Goal: Task Accomplishment & Management: Use online tool/utility

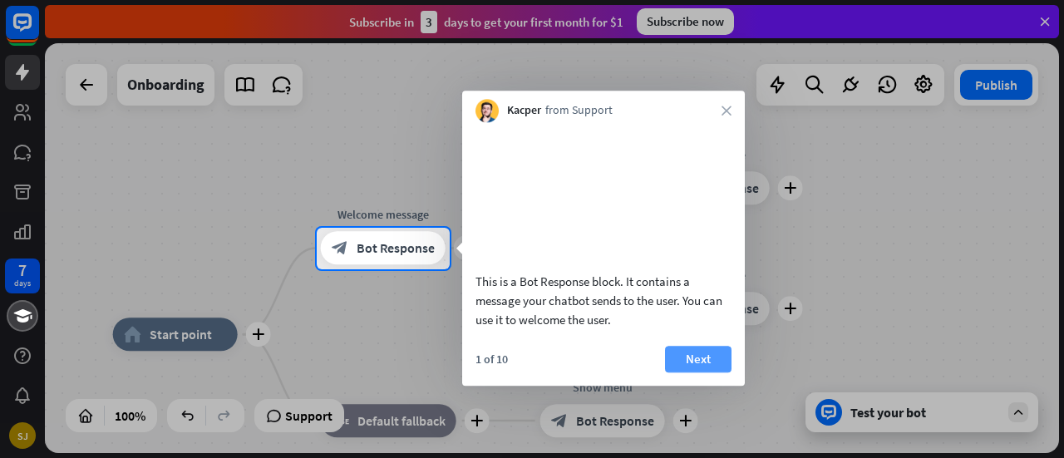
click at [695, 368] on button "Next" at bounding box center [698, 359] width 66 height 27
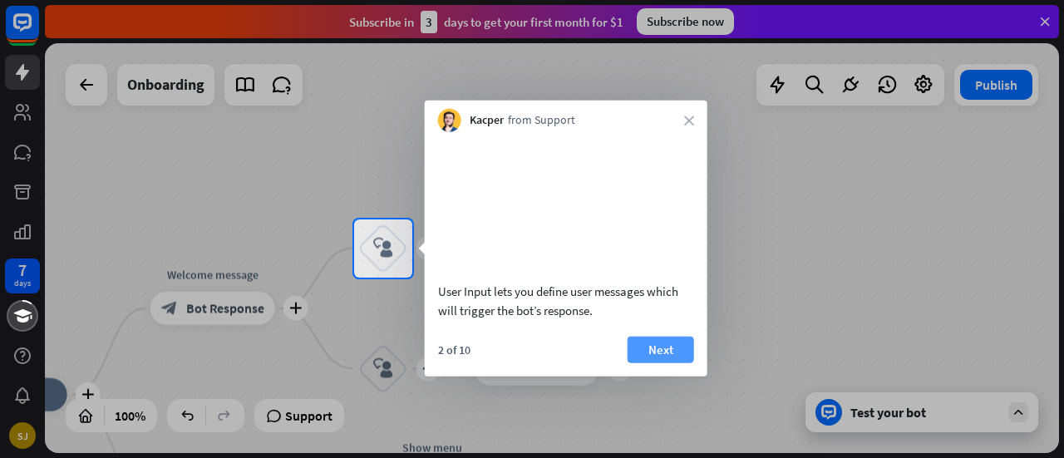
click at [672, 358] on button "Next" at bounding box center [661, 349] width 66 height 27
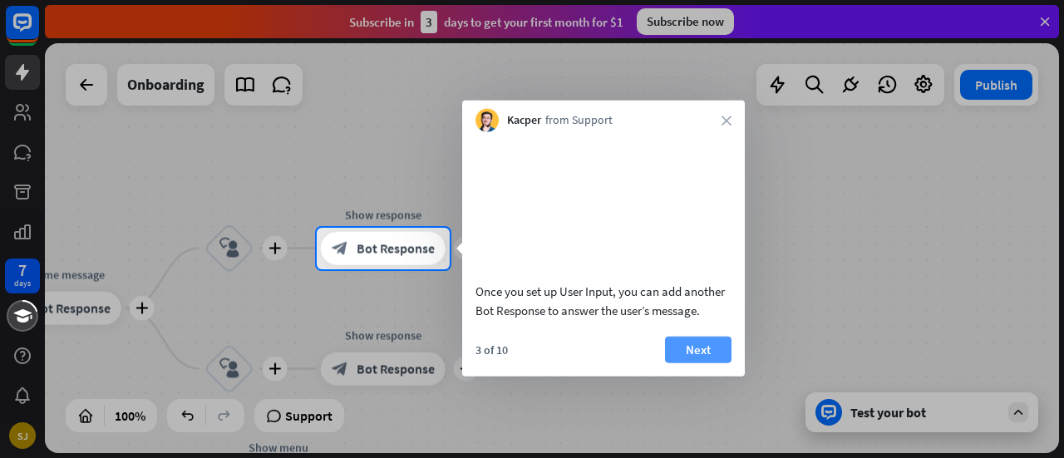
click at [697, 362] on button "Next" at bounding box center [698, 349] width 66 height 27
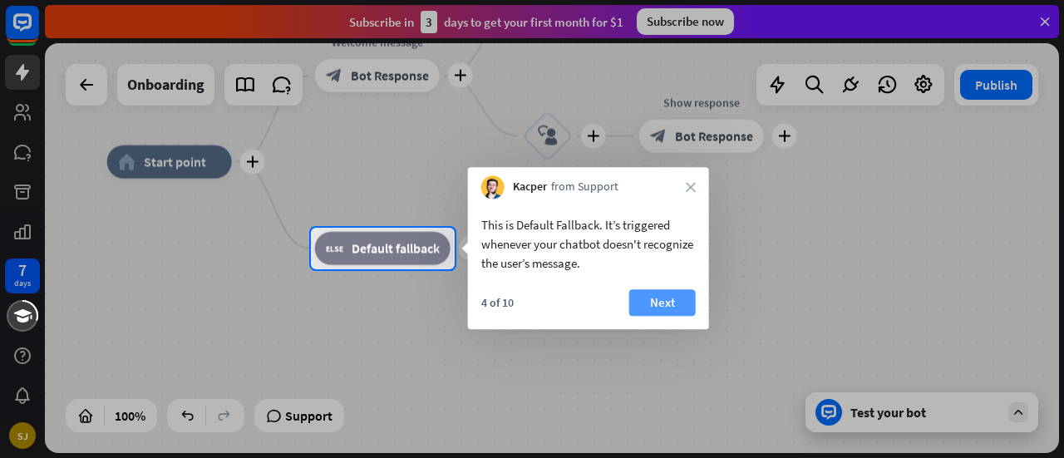
click at [666, 309] on button "Next" at bounding box center [662, 302] width 66 height 27
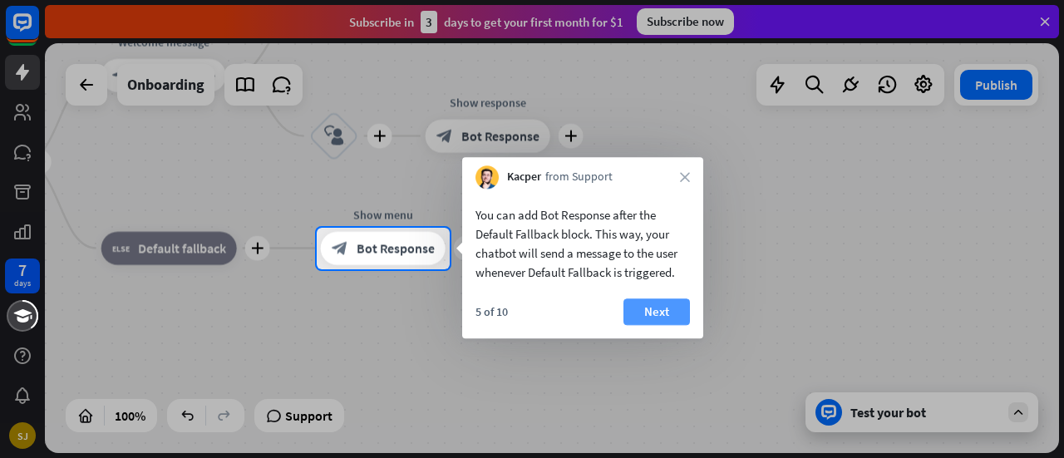
click at [668, 309] on button "Next" at bounding box center [656, 311] width 66 height 27
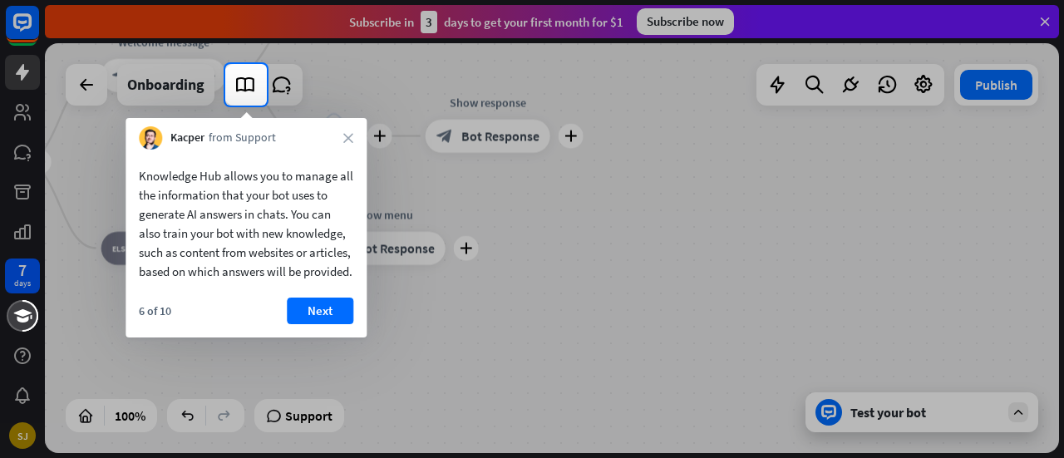
click at [326, 315] on div "Knowledge Hub allows you to manage all the information that your bot uses to ge…" at bounding box center [246, 244] width 241 height 188
click at [318, 322] on button "Next" at bounding box center [320, 311] width 66 height 27
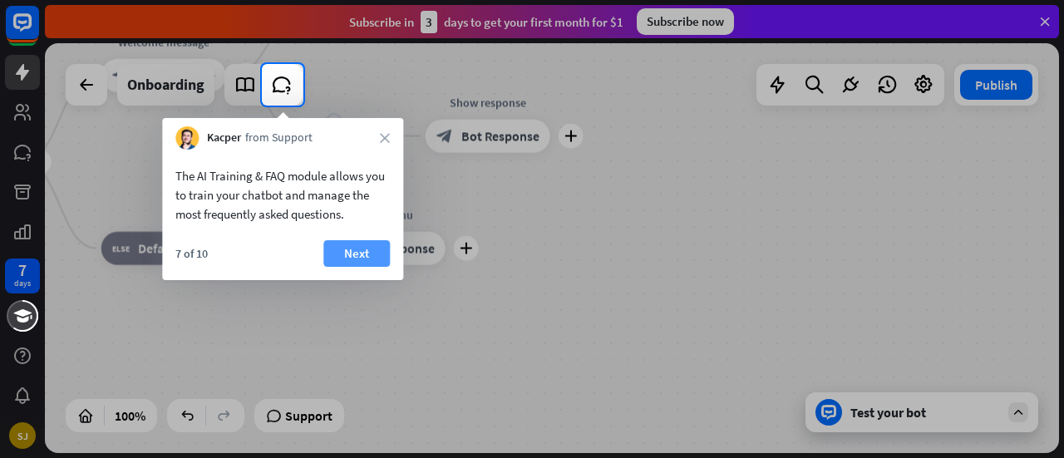
click at [356, 258] on button "Next" at bounding box center [356, 253] width 66 height 27
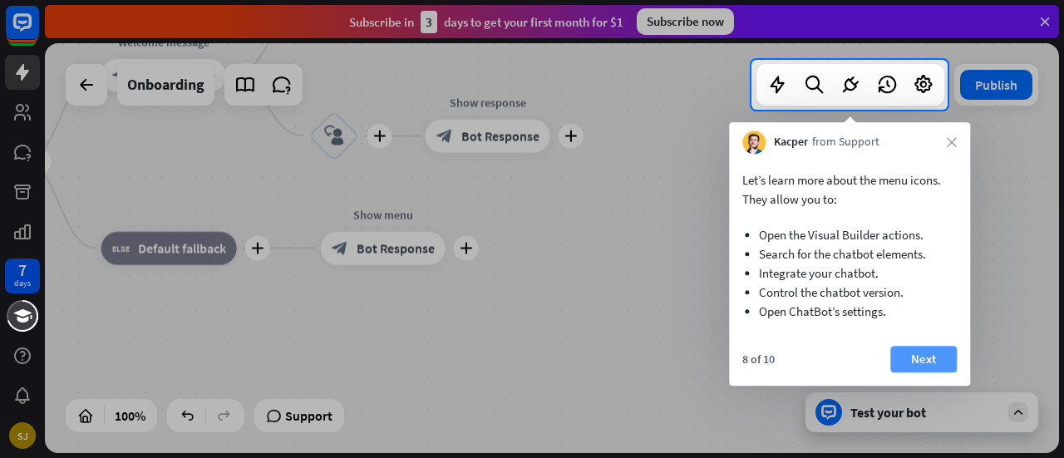
click at [928, 355] on button "Next" at bounding box center [923, 359] width 66 height 27
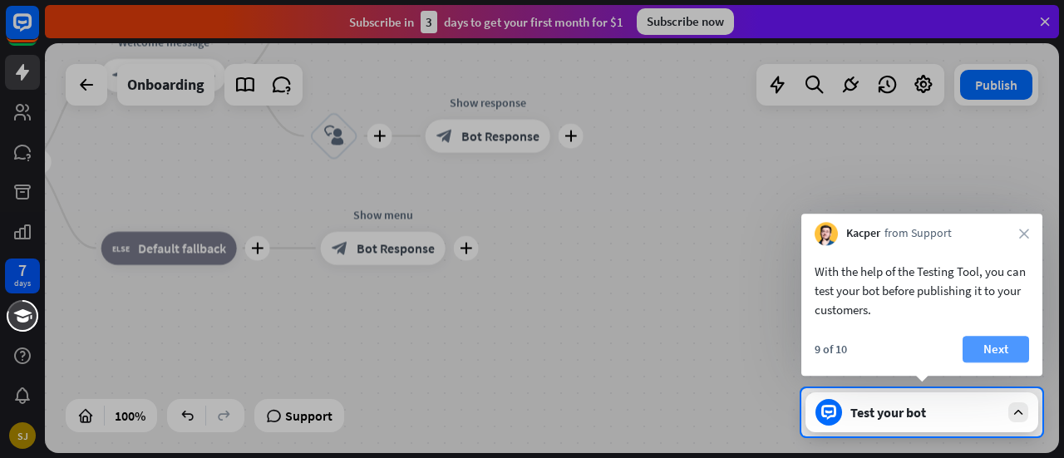
click at [996, 342] on button "Next" at bounding box center [995, 349] width 66 height 27
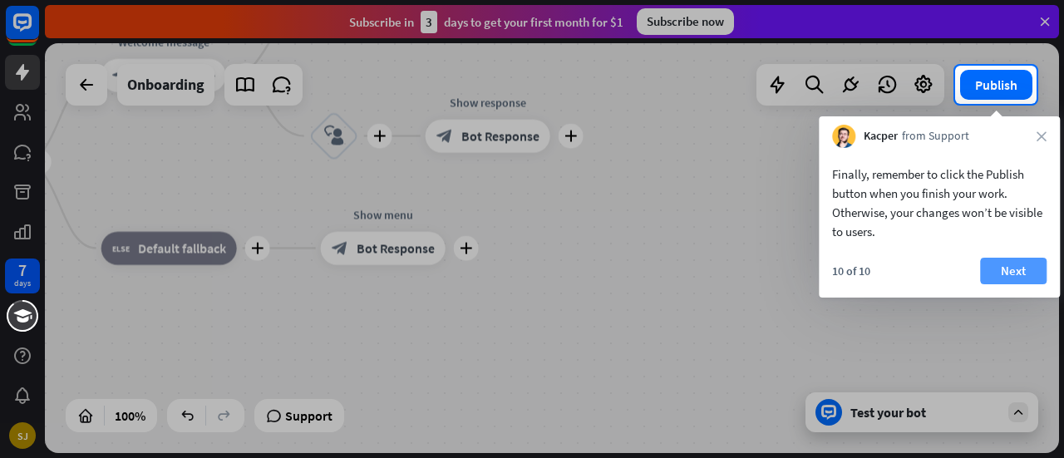
click at [1022, 279] on button "Next" at bounding box center [1013, 271] width 66 height 27
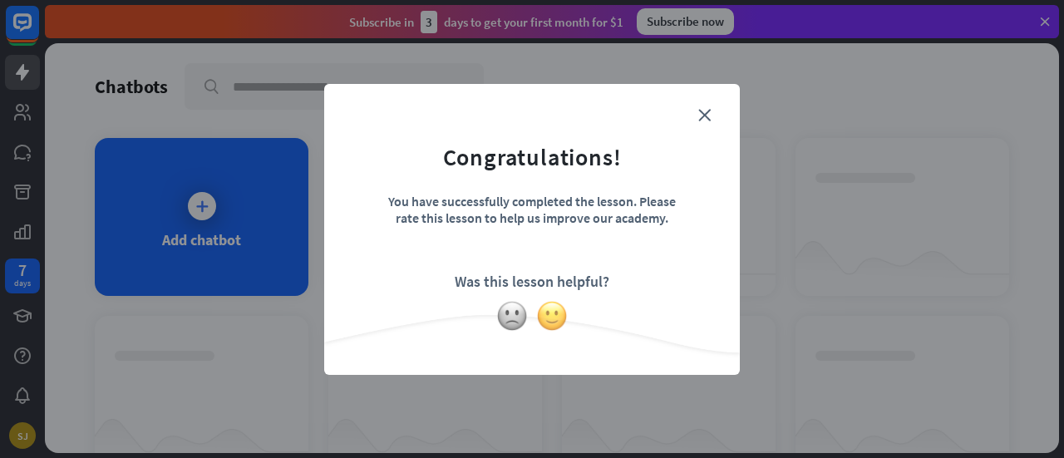
click at [547, 310] on img at bounding box center [552, 316] width 32 height 32
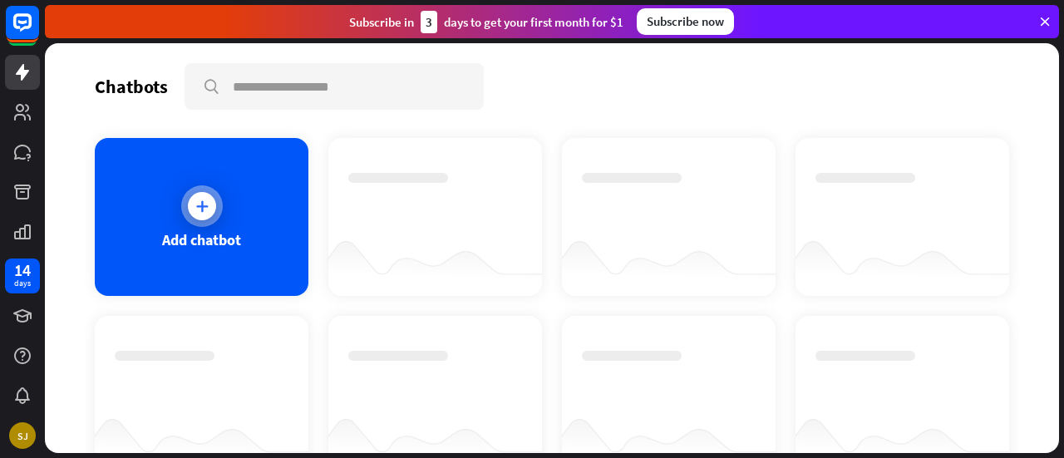
click at [209, 224] on div at bounding box center [202, 206] width 42 height 42
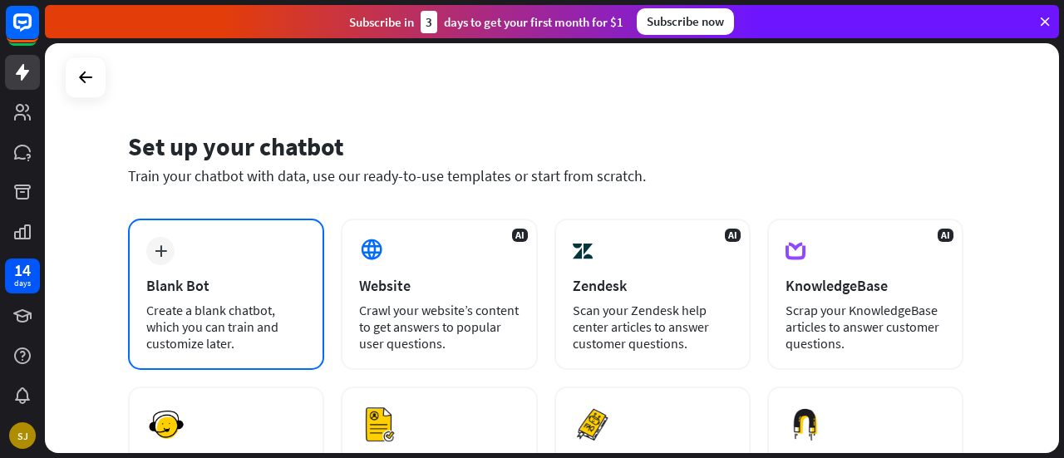
click at [208, 271] on div "plus Blank Bot Create a blank chatbot, which you can train and customize later." at bounding box center [226, 294] width 196 height 151
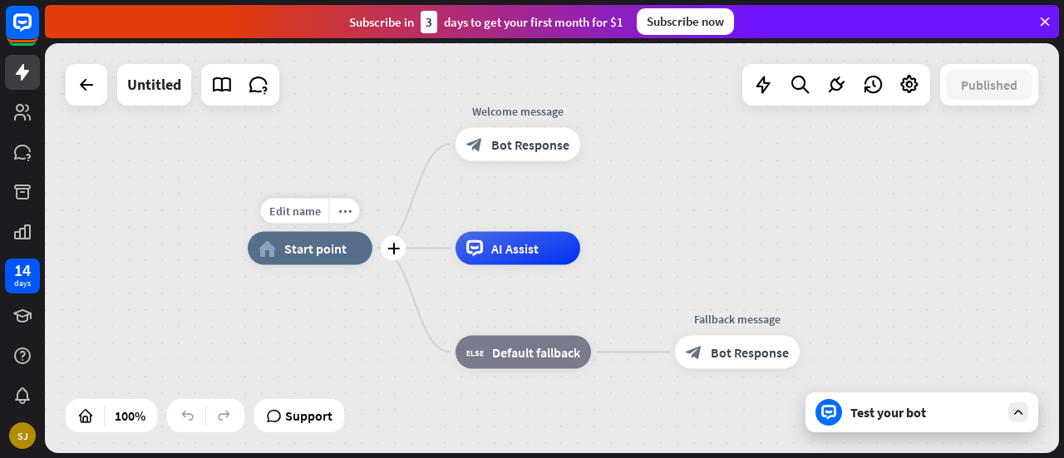
click at [334, 252] on span "Start point" at bounding box center [315, 248] width 62 height 17
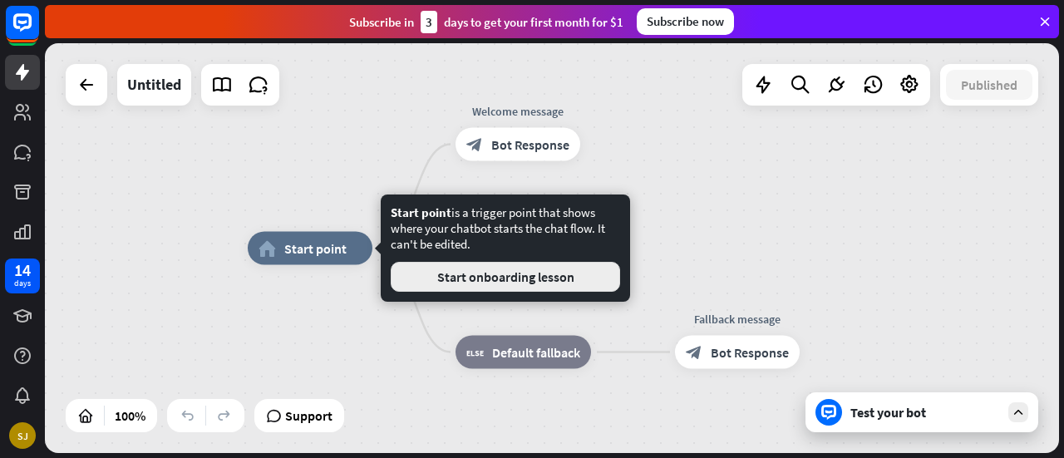
click at [398, 267] on button "Start onboarding lesson" at bounding box center [505, 277] width 229 height 30
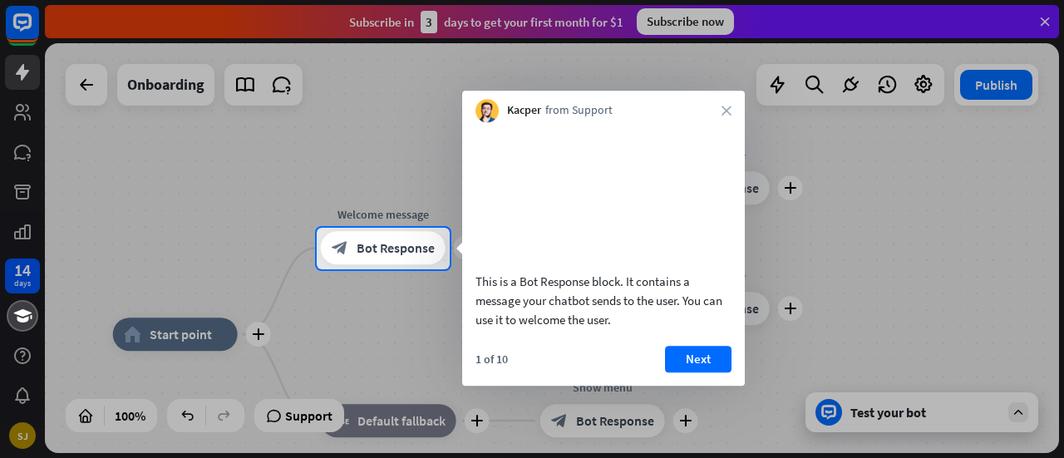
click at [731, 115] on div "Kacper from Support close" at bounding box center [603, 107] width 283 height 32
click at [721, 110] on icon "close" at bounding box center [726, 111] width 10 height 10
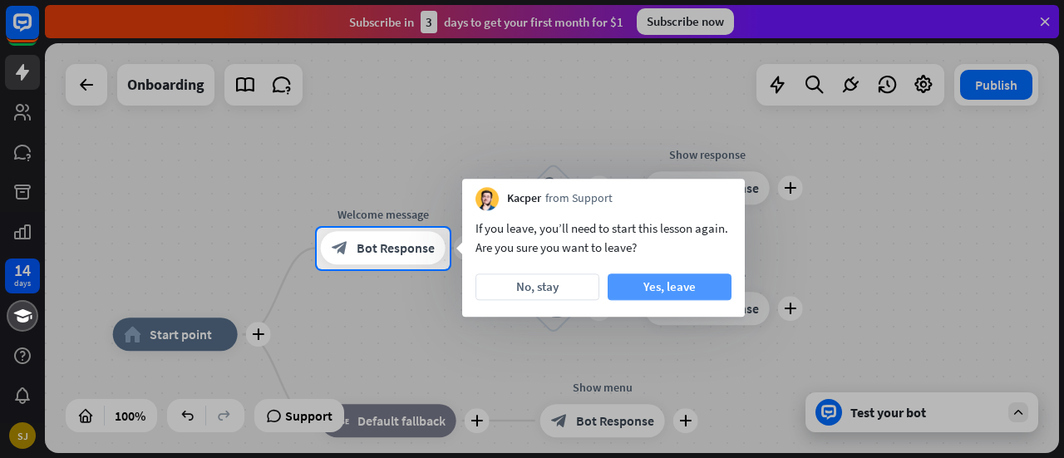
click at [668, 288] on button "Yes, leave" at bounding box center [670, 286] width 124 height 27
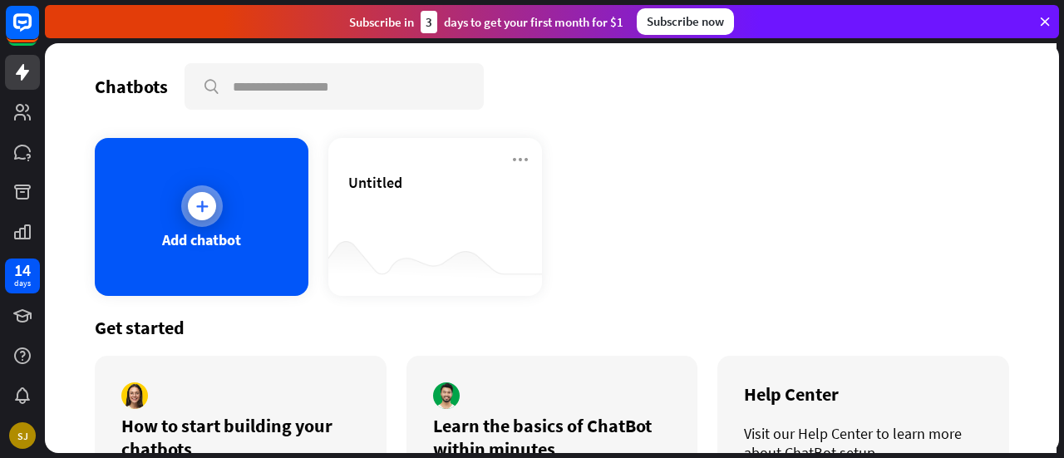
click at [272, 245] on div "Add chatbot" at bounding box center [202, 217] width 214 height 158
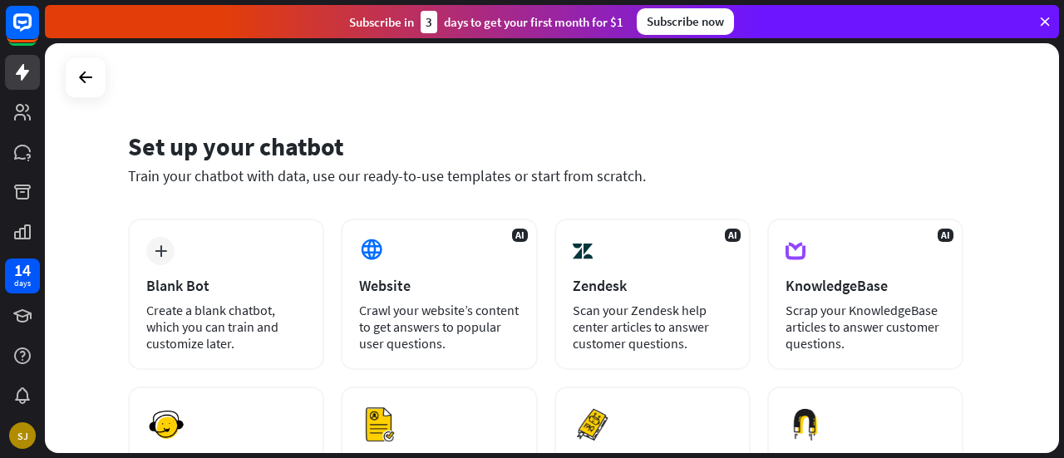
click at [272, 245] on div "plus Blank Bot Create a blank chatbot, which you can train and customize later." at bounding box center [226, 294] width 196 height 151
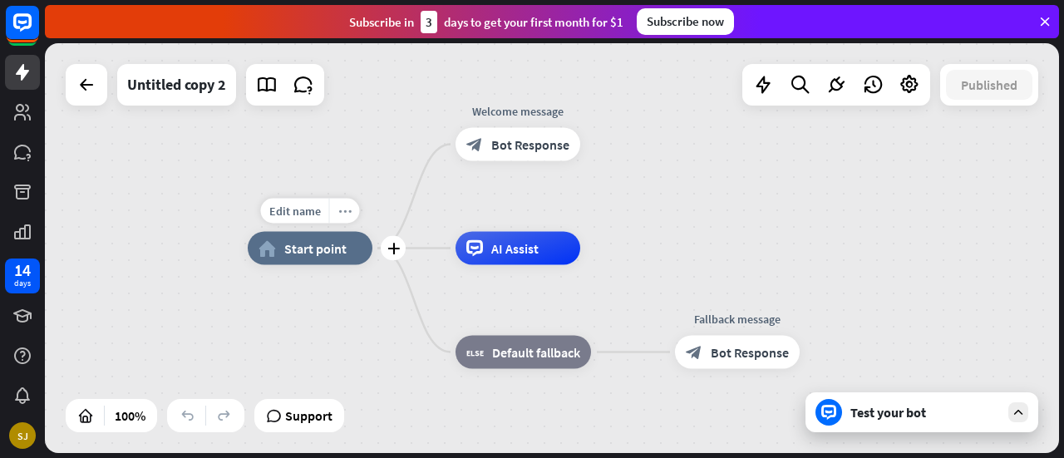
click at [344, 204] on icon "more_horiz" at bounding box center [344, 210] width 13 height 12
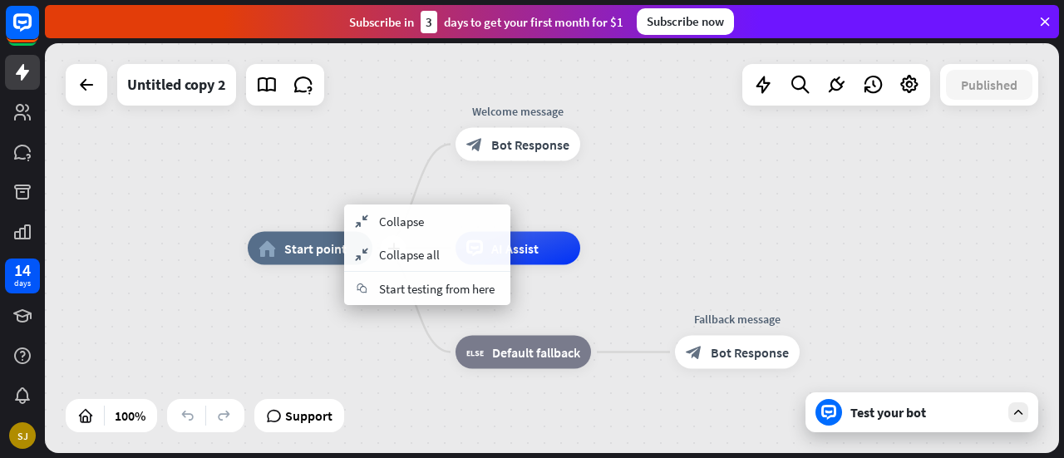
click at [344, 232] on div "plus home_2 Start point" at bounding box center [310, 248] width 125 height 33
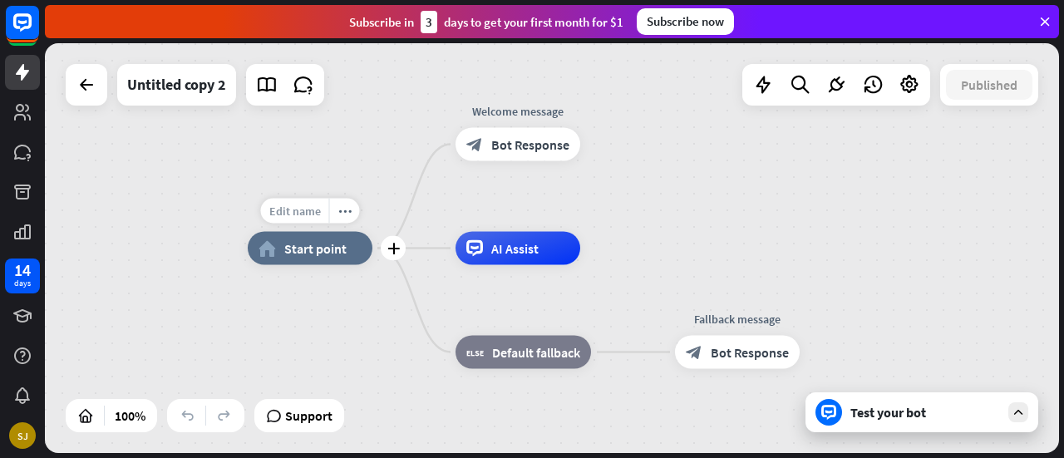
click at [313, 214] on span "Edit name" at bounding box center [295, 211] width 52 height 15
type input "**********"
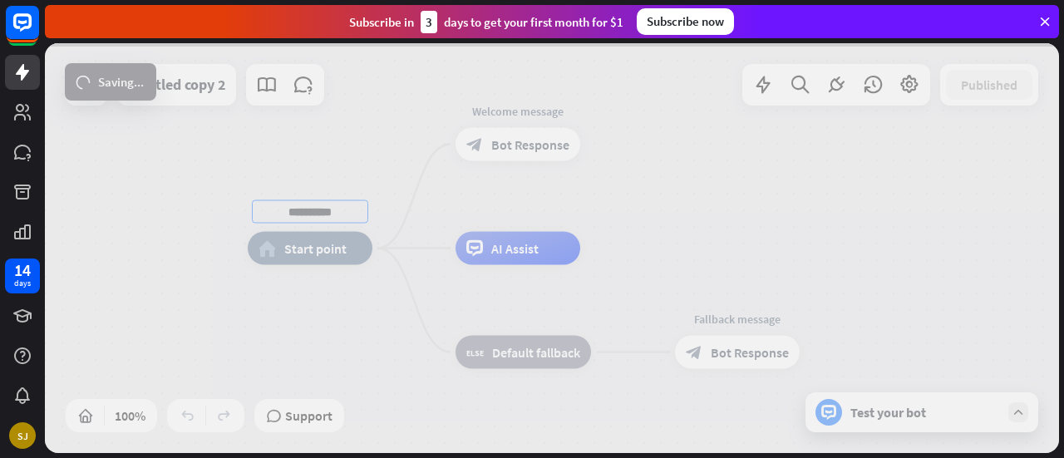
click at [312, 287] on div "**********" at bounding box center [552, 248] width 1014 height 410
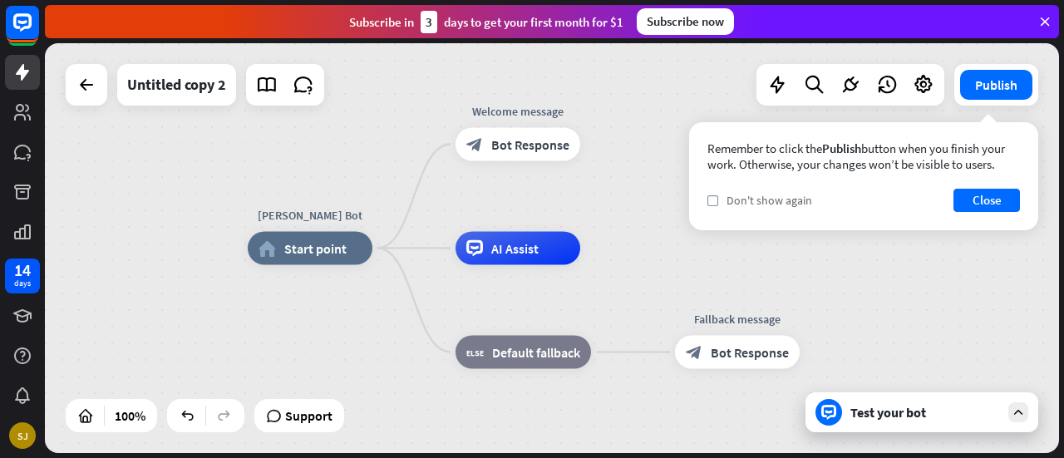
click at [764, 199] on span "Don't show again" at bounding box center [769, 200] width 86 height 15
click at [984, 202] on button "Close" at bounding box center [986, 200] width 66 height 23
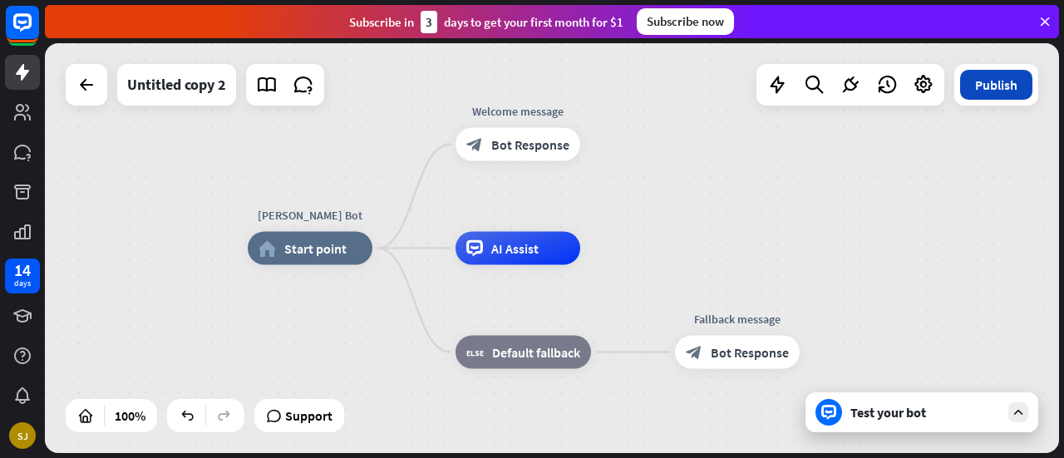
click at [1006, 96] on button "Publish" at bounding box center [996, 85] width 72 height 30
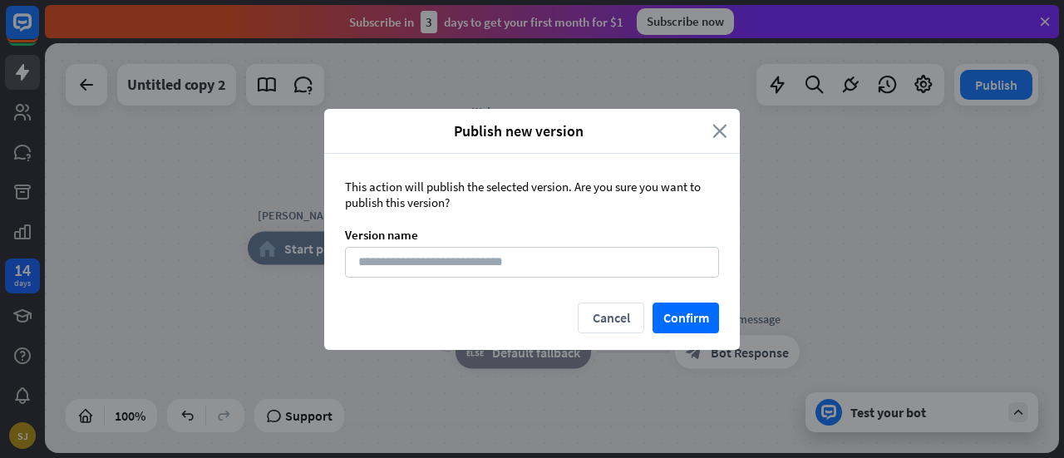
click at [721, 129] on icon "close" at bounding box center [719, 130] width 15 height 19
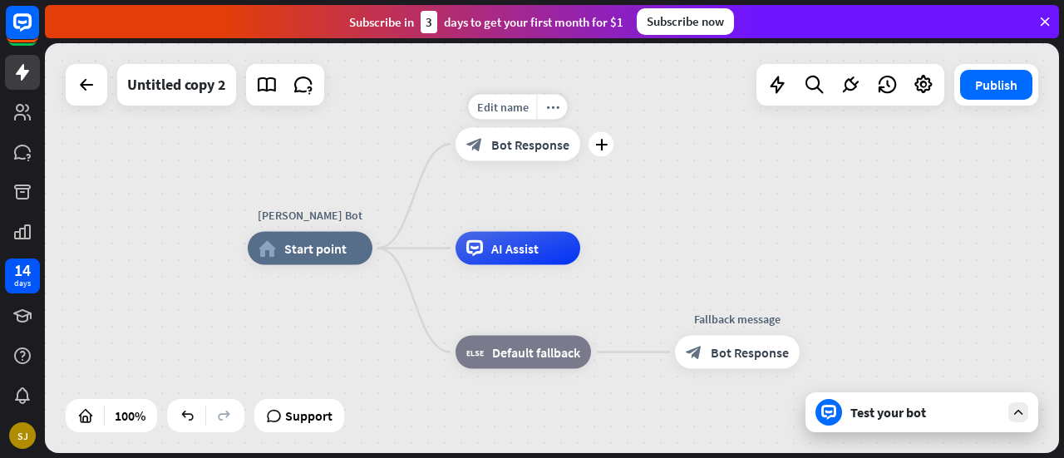
click at [550, 142] on span "Bot Response" at bounding box center [530, 144] width 78 height 17
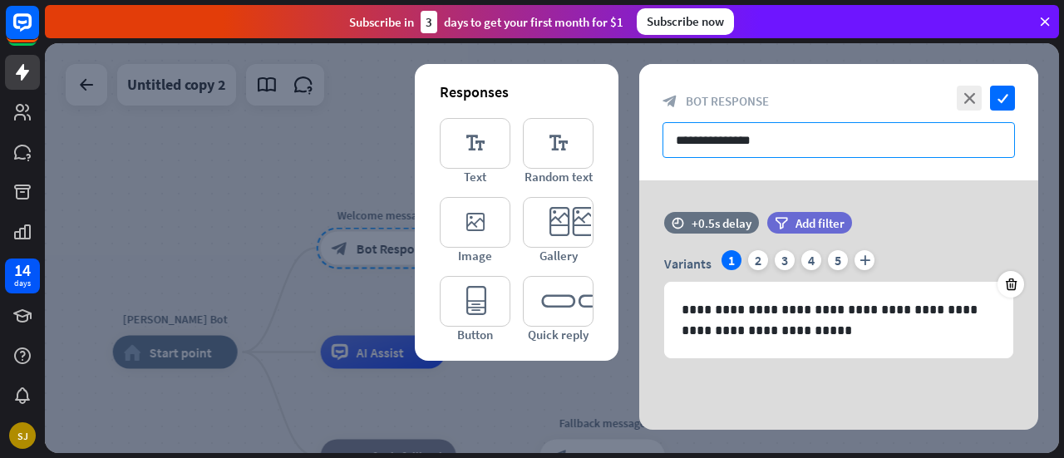
click at [748, 150] on input "**********" at bounding box center [838, 140] width 352 height 36
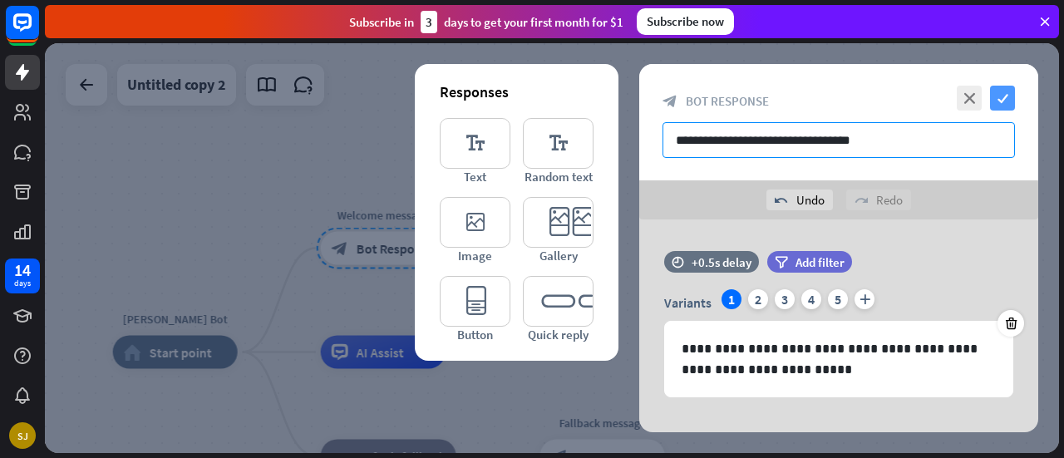
type input "**********"
click at [1004, 101] on icon "check" at bounding box center [1002, 98] width 25 height 25
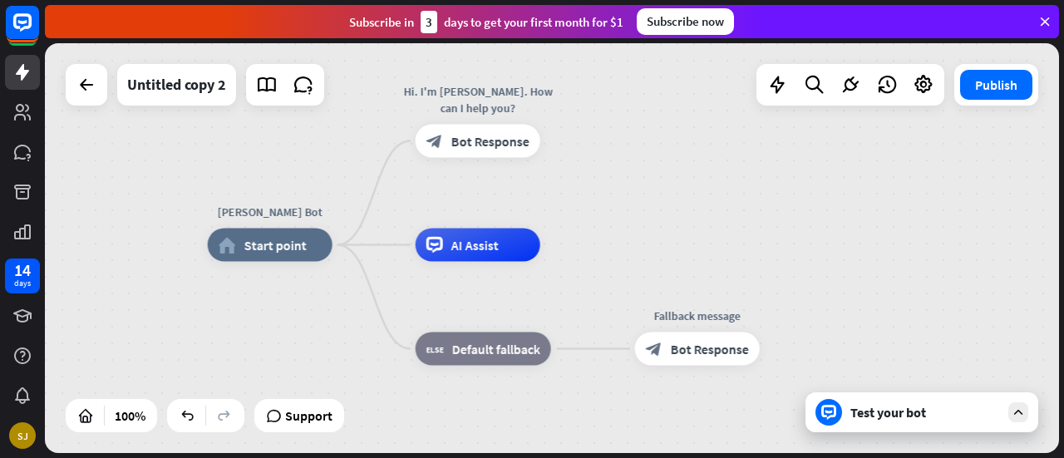
click at [898, 421] on div "Test your bot" at bounding box center [921, 412] width 233 height 40
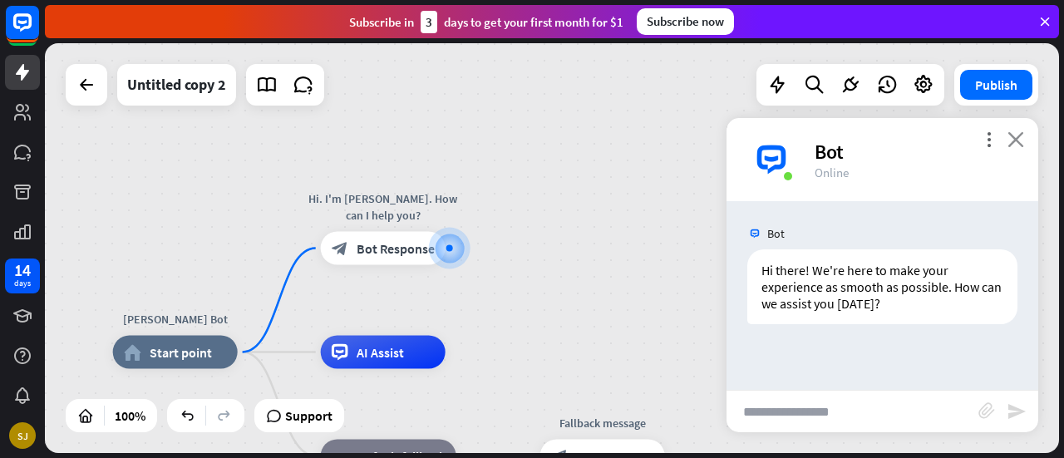
click at [1019, 140] on icon "close" at bounding box center [1015, 139] width 17 height 16
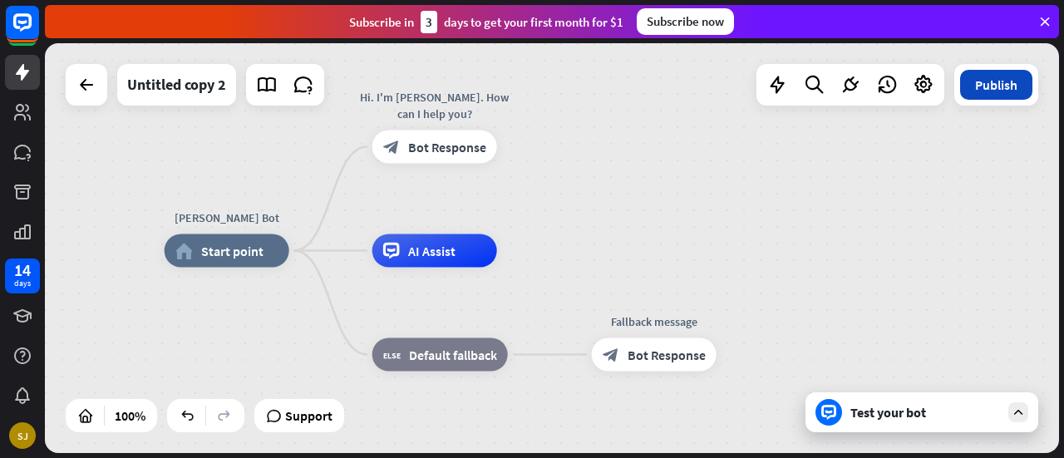
click at [1007, 98] on button "Publish" at bounding box center [996, 85] width 72 height 30
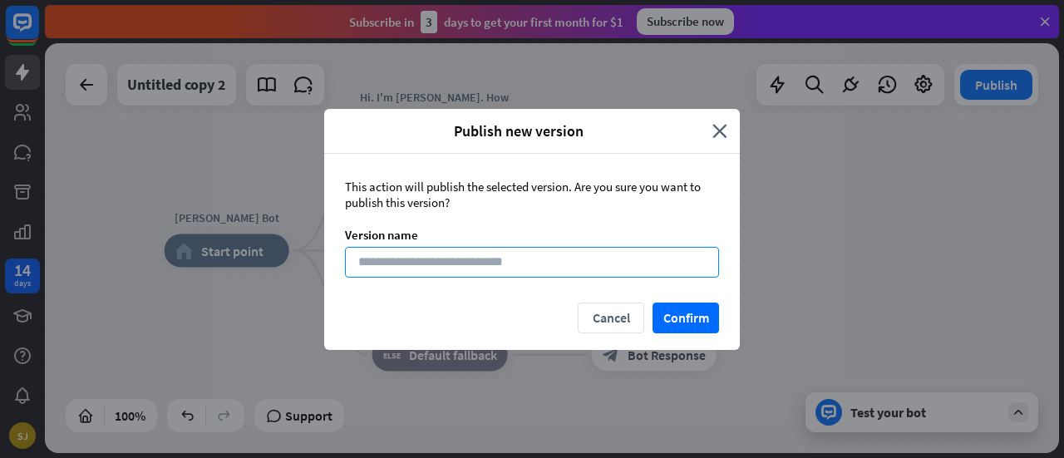
click at [664, 248] on input at bounding box center [532, 262] width 374 height 31
type input "*"
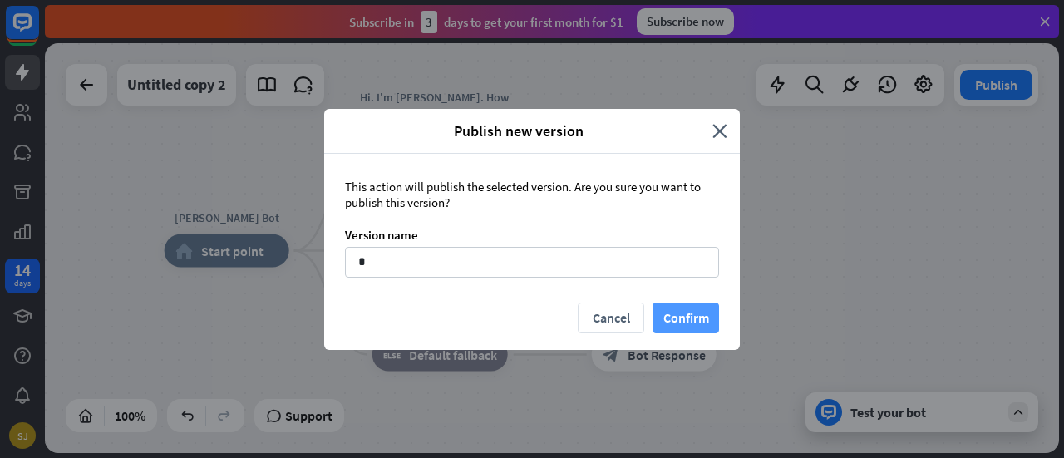
click at [678, 323] on button "Confirm" at bounding box center [685, 318] width 66 height 31
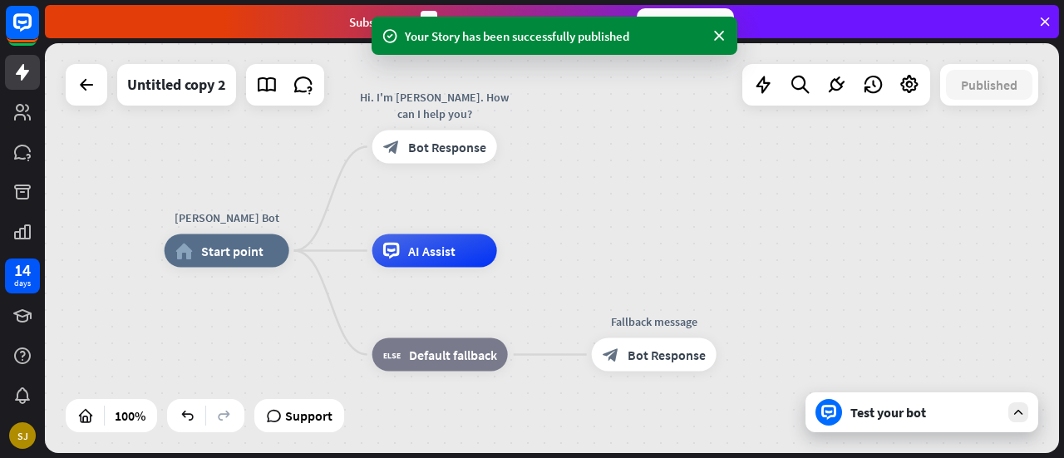
click at [899, 405] on div "Test your bot" at bounding box center [925, 412] width 150 height 17
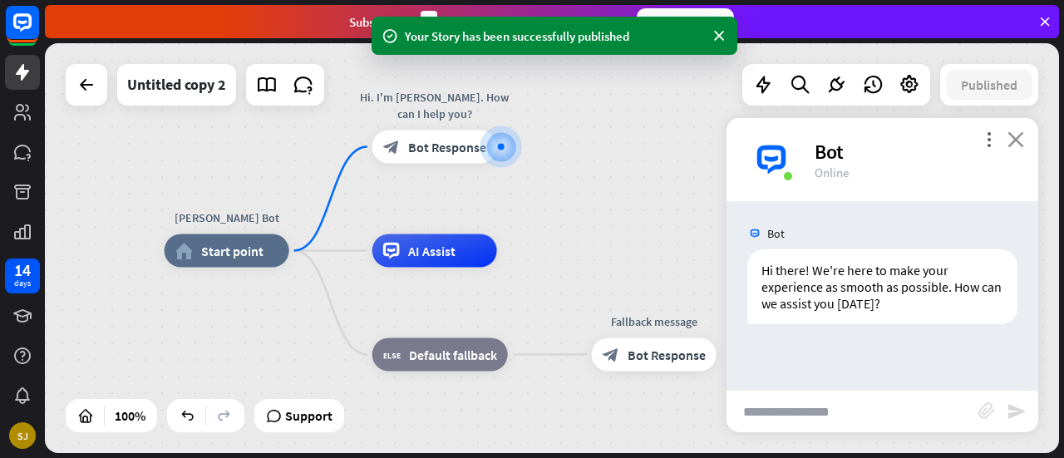
click at [1017, 141] on icon "close" at bounding box center [1015, 139] width 17 height 16
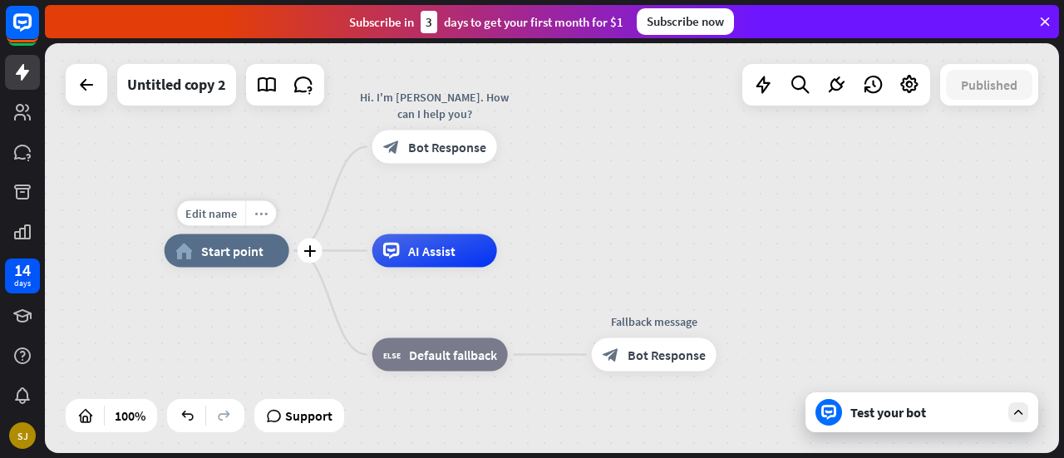
click at [261, 214] on icon "more_horiz" at bounding box center [260, 213] width 13 height 12
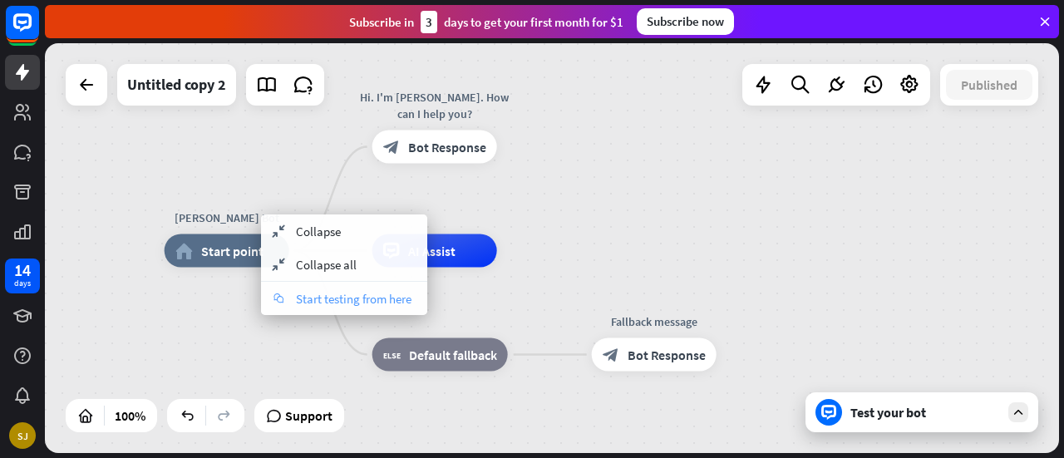
click at [301, 297] on span "Start testing from here" at bounding box center [354, 299] width 116 height 16
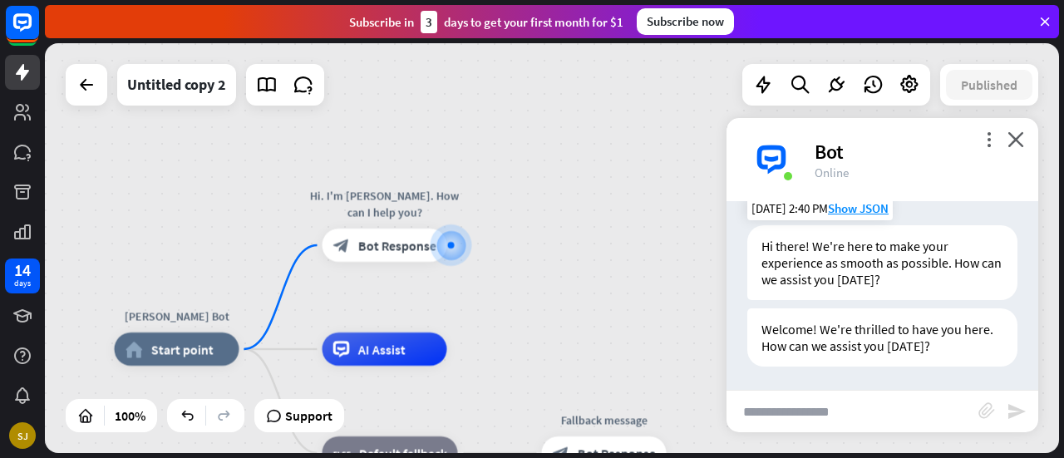
scroll to position [25, 0]
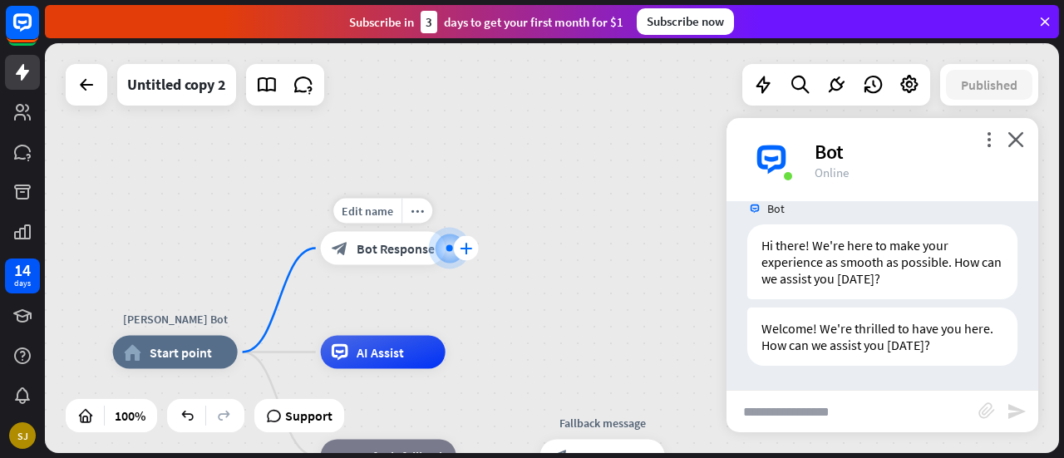
click at [455, 254] on div "plus" at bounding box center [466, 248] width 25 height 25
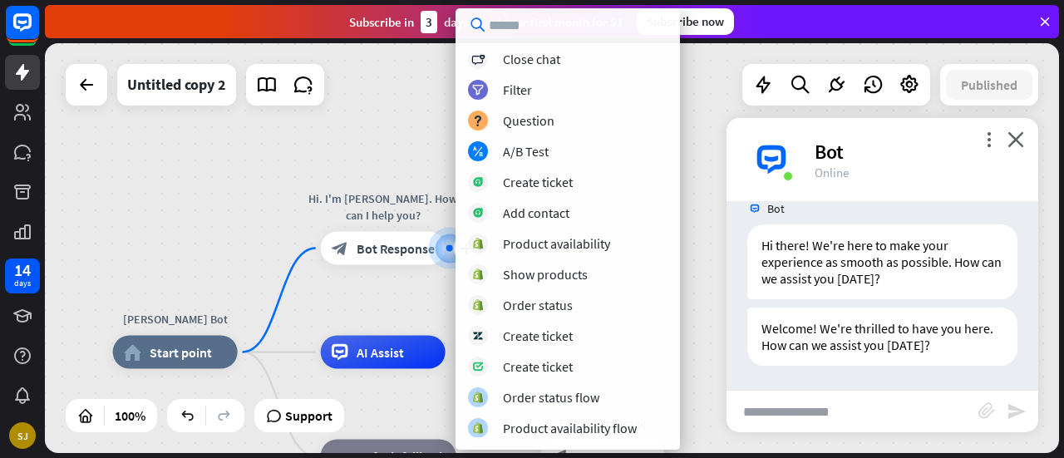
scroll to position [0, 0]
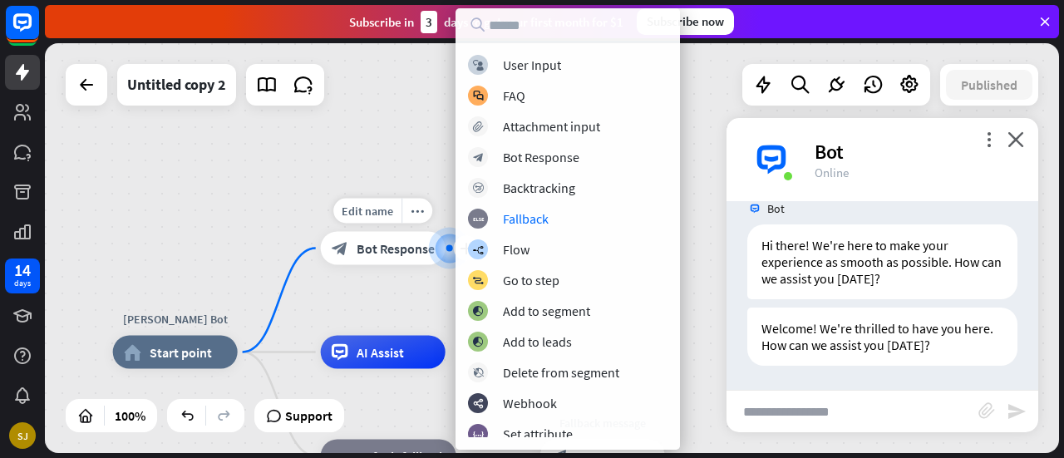
click at [394, 245] on span "Bot Response" at bounding box center [396, 248] width 78 height 17
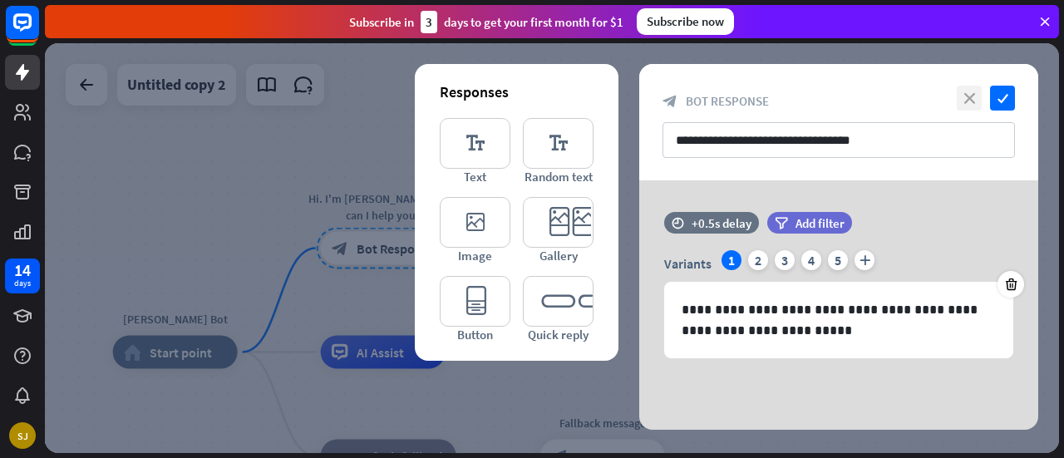
click at [967, 97] on icon "close" at bounding box center [969, 98] width 25 height 25
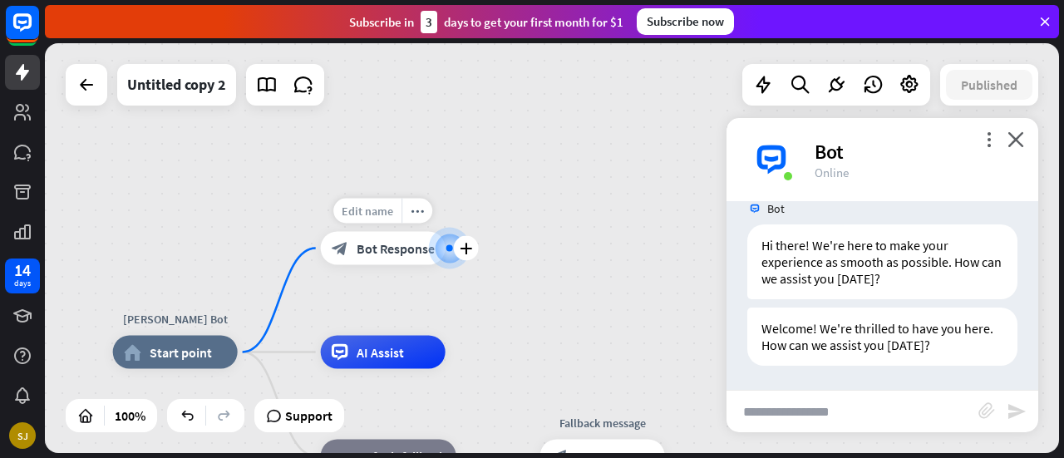
click at [397, 202] on div "Edit name" at bounding box center [367, 211] width 68 height 25
click at [485, 182] on div "**********" at bounding box center [552, 248] width 1014 height 410
click at [411, 209] on icon "more_horiz" at bounding box center [417, 210] width 13 height 12
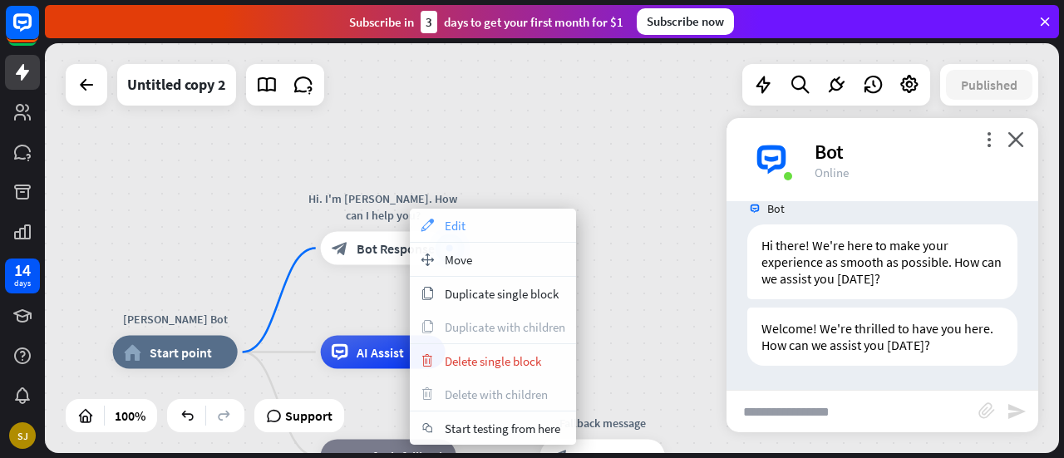
click at [447, 218] on span "Edit" at bounding box center [455, 226] width 21 height 16
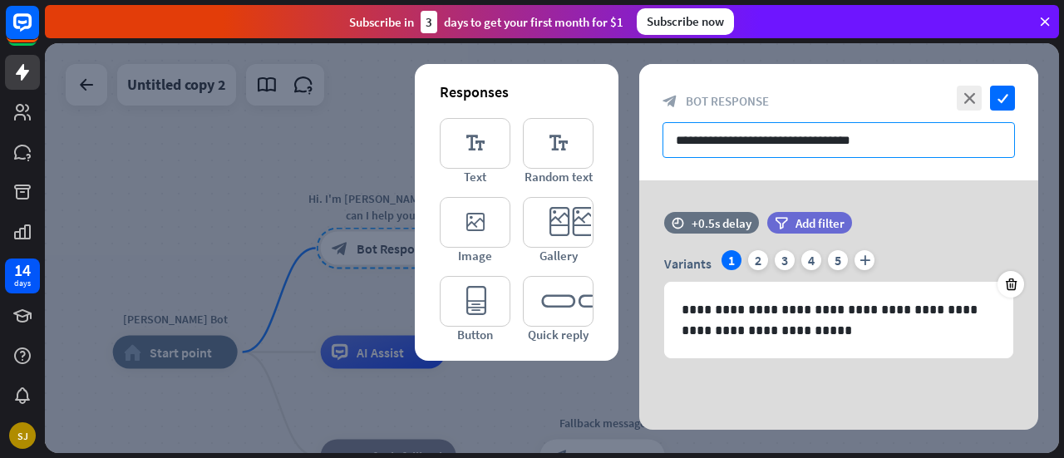
click at [898, 138] on input "**********" at bounding box center [838, 140] width 352 height 36
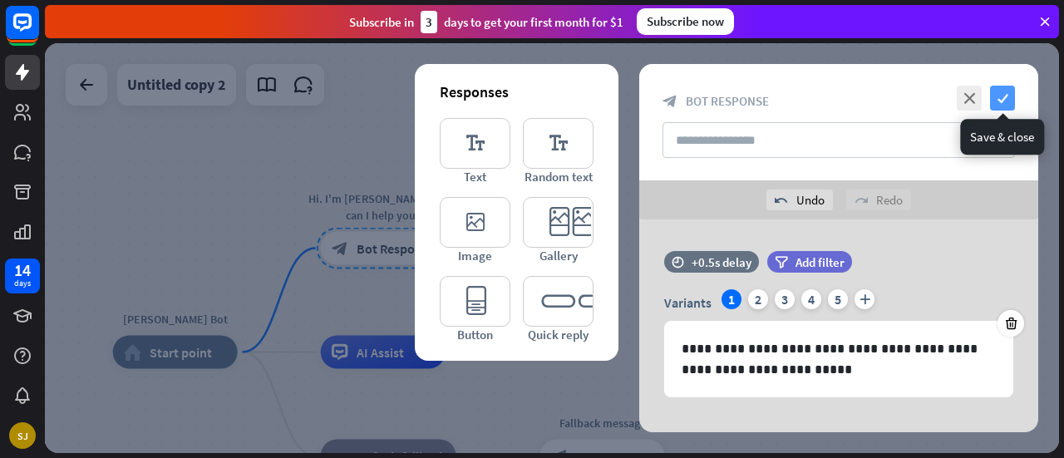
click at [1000, 98] on icon "check" at bounding box center [1002, 98] width 25 height 25
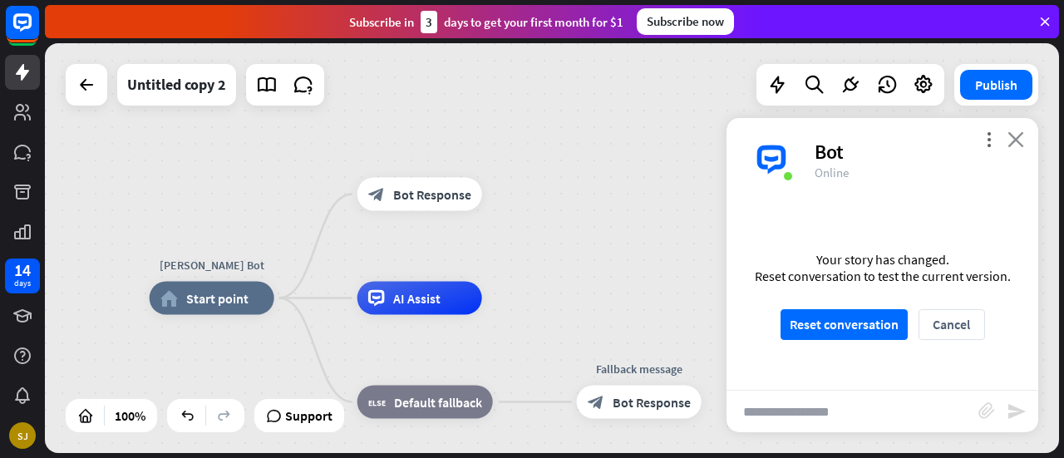
click at [1013, 139] on icon "close" at bounding box center [1015, 139] width 17 height 16
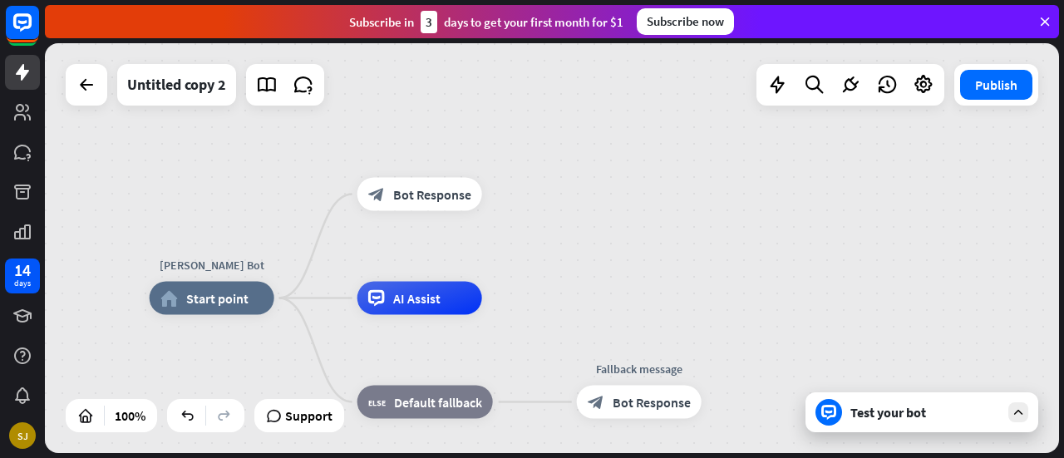
click at [858, 421] on div "Test your bot" at bounding box center [921, 412] width 233 height 40
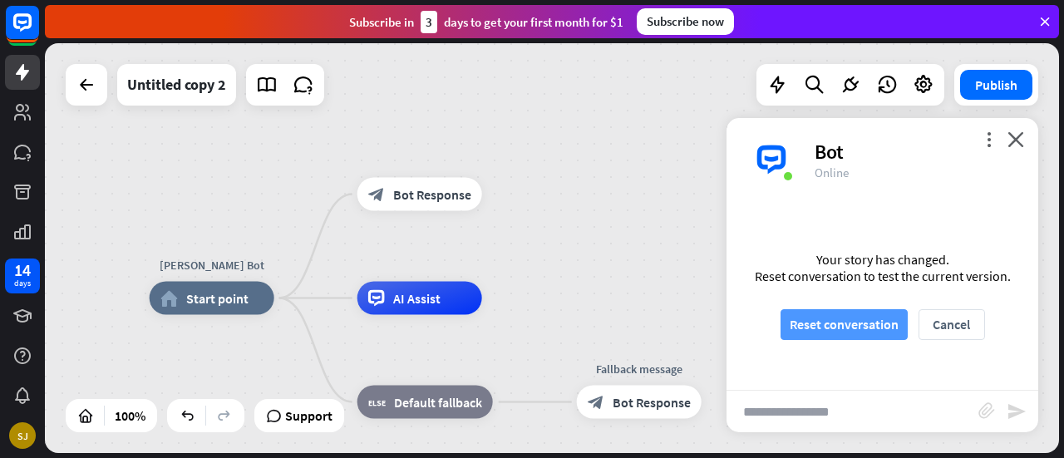
click at [870, 335] on button "Reset conversation" at bounding box center [843, 324] width 127 height 31
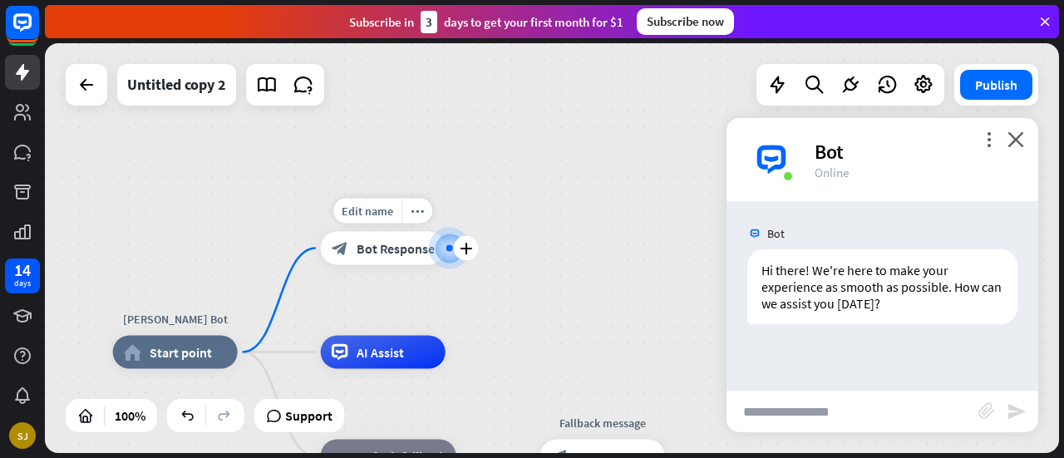
click at [400, 250] on span "Bot Response" at bounding box center [396, 248] width 78 height 17
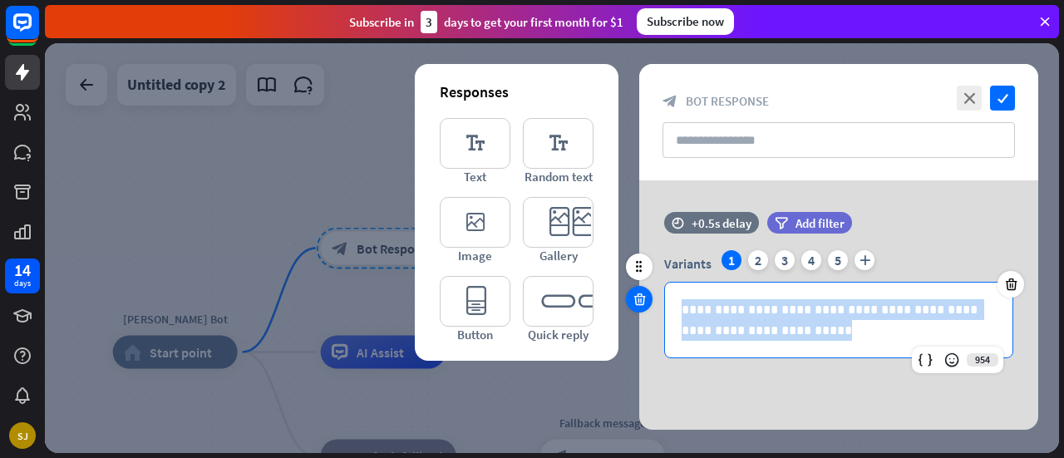
drag, startPoint x: 791, startPoint y: 337, endPoint x: 642, endPoint y: 304, distance: 152.3
click at [642, 304] on div "**********" at bounding box center [838, 293] width 399 height 163
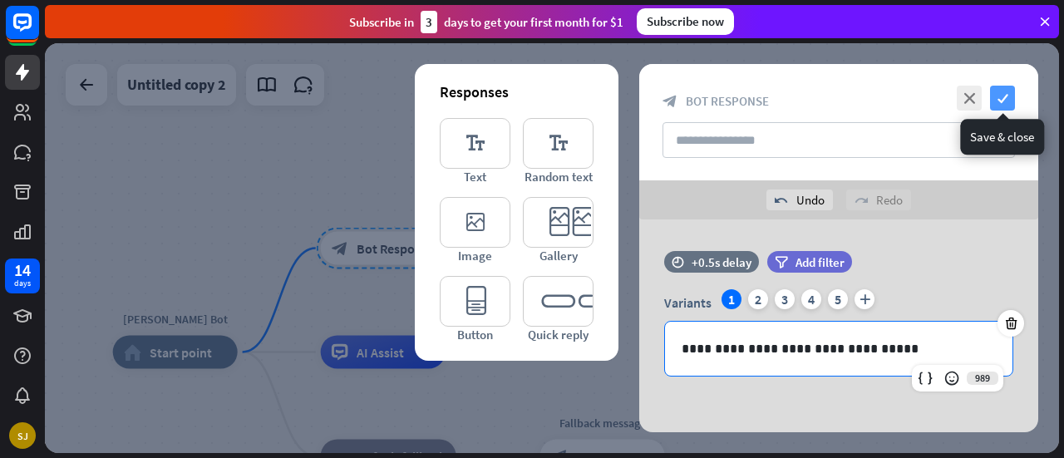
click at [999, 98] on icon "check" at bounding box center [1002, 98] width 25 height 25
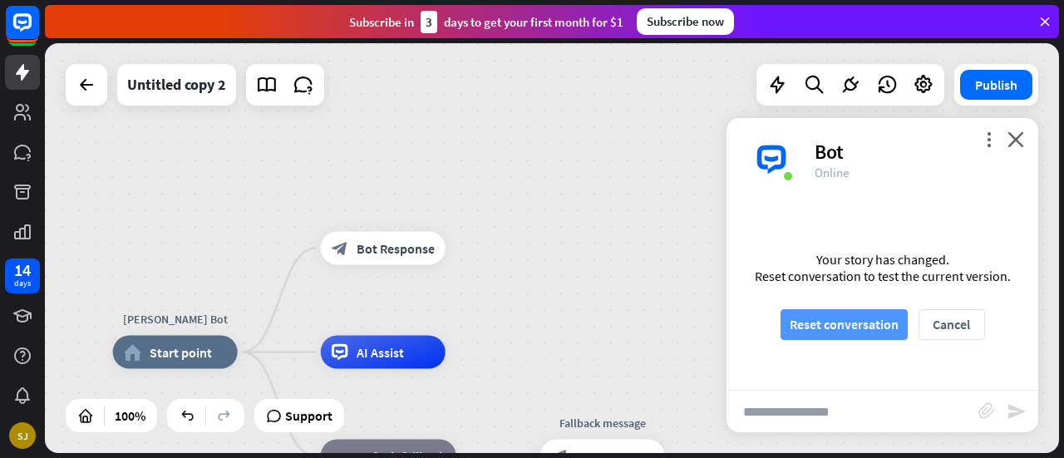
click at [844, 321] on button "Reset conversation" at bounding box center [843, 324] width 127 height 31
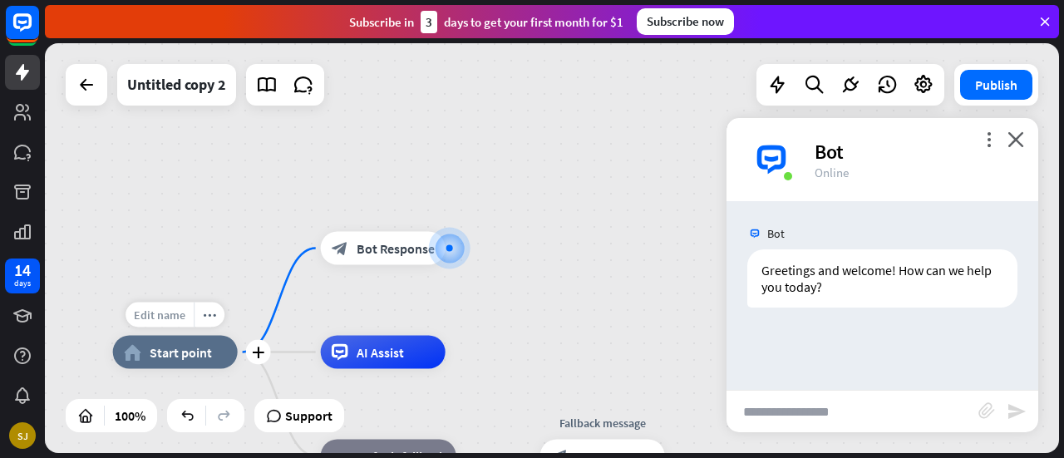
click at [179, 323] on div "Edit name" at bounding box center [160, 315] width 68 height 25
type input "******"
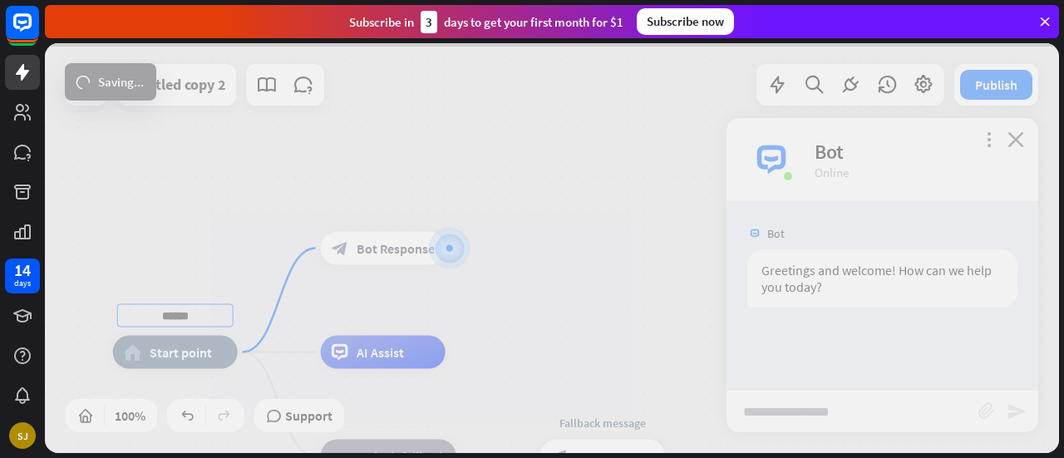
click at [543, 290] on div "****** home_2 Start point block_bot_response Bot Response AI Assist block_fallb…" at bounding box center [552, 248] width 1014 height 410
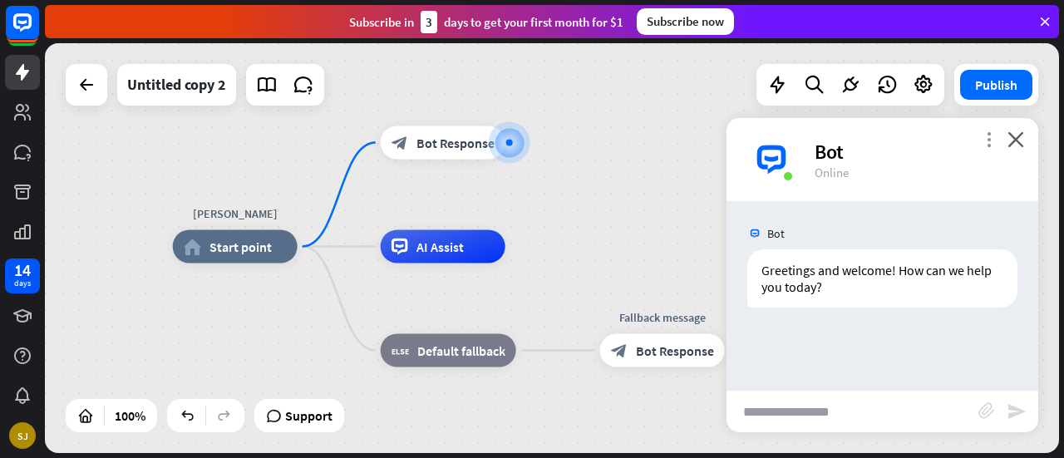
click at [985, 140] on icon "more_vert" at bounding box center [989, 139] width 16 height 16
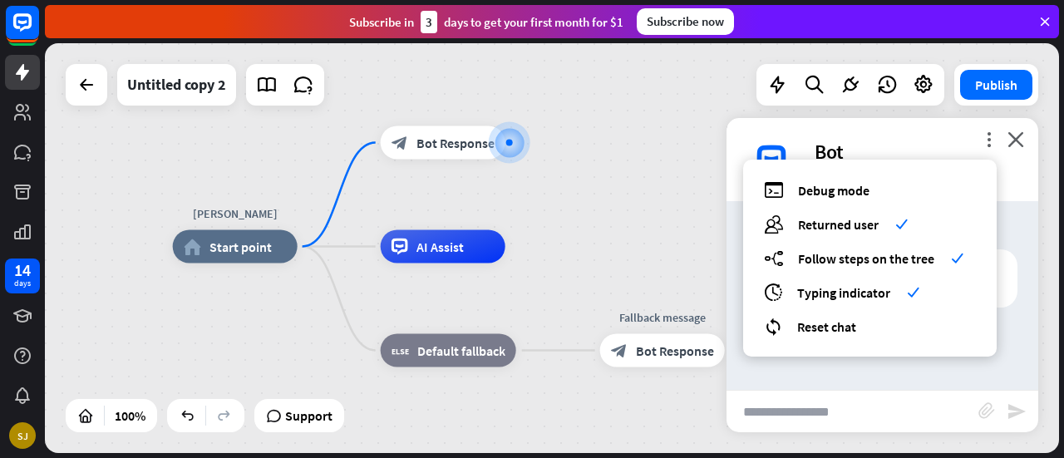
click at [687, 195] on div "[PERSON_NAME] home_2 Start point block_bot_response Bot Response AI Assist bloc…" at bounding box center [552, 248] width 1014 height 410
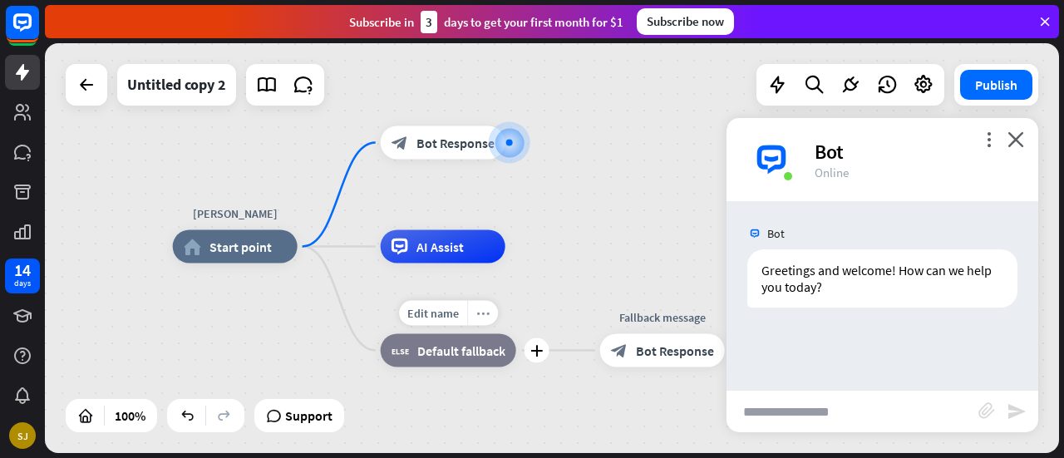
click at [483, 320] on div "more_horiz" at bounding box center [482, 313] width 31 height 25
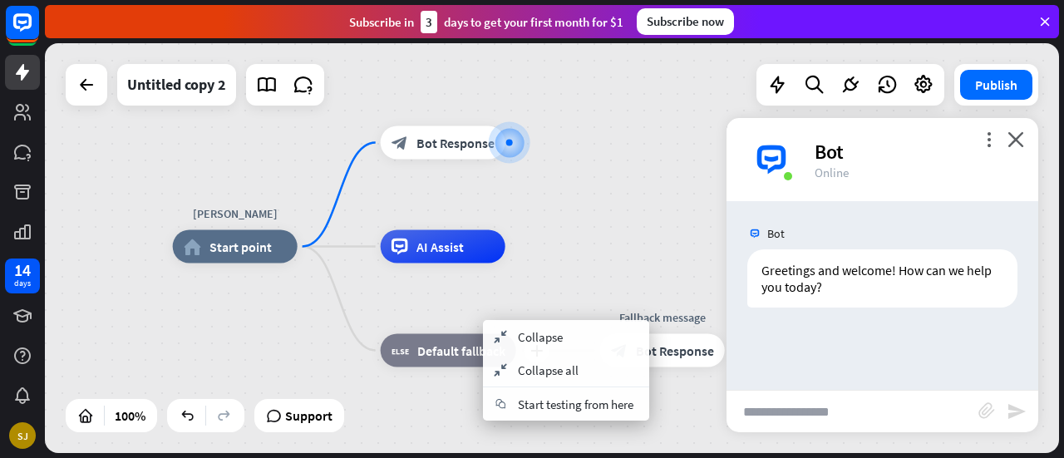
click at [447, 354] on span "Default fallback" at bounding box center [461, 350] width 88 height 17
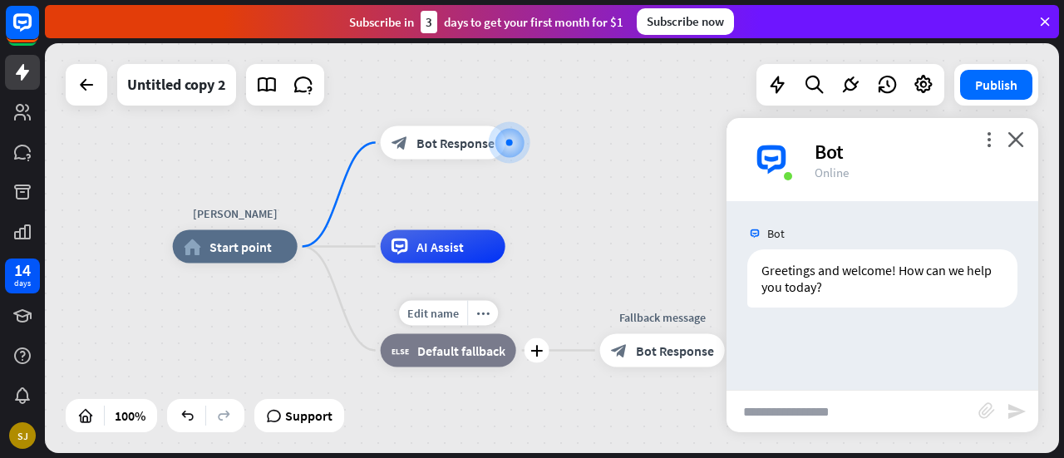
click at [447, 354] on span "Default fallback" at bounding box center [461, 350] width 88 height 17
click at [534, 354] on icon "plus" at bounding box center [536, 351] width 12 height 12
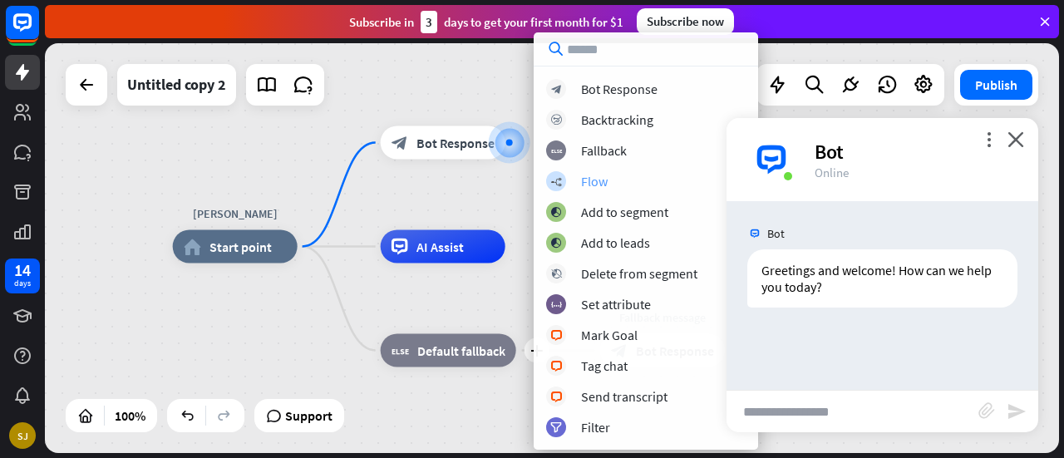
click at [603, 180] on div "Flow" at bounding box center [594, 181] width 27 height 17
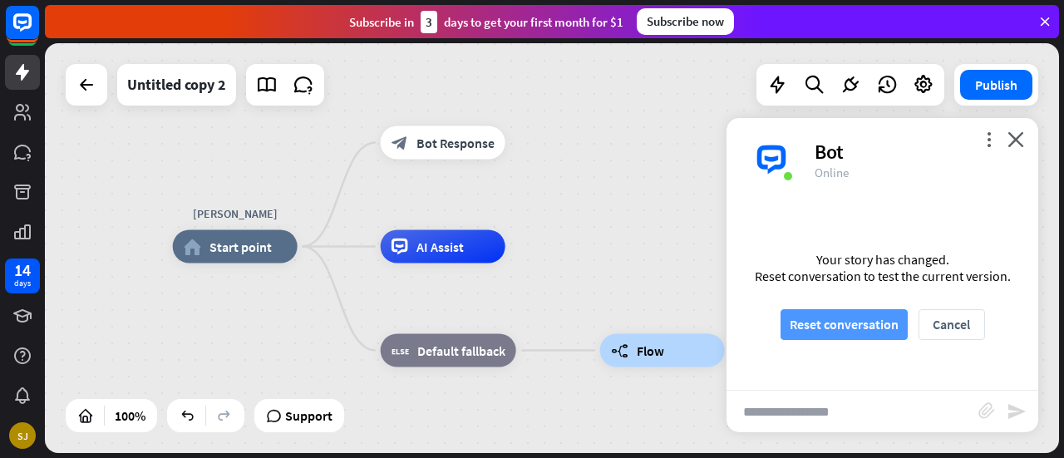
click at [831, 320] on button "Reset conversation" at bounding box center [843, 324] width 127 height 31
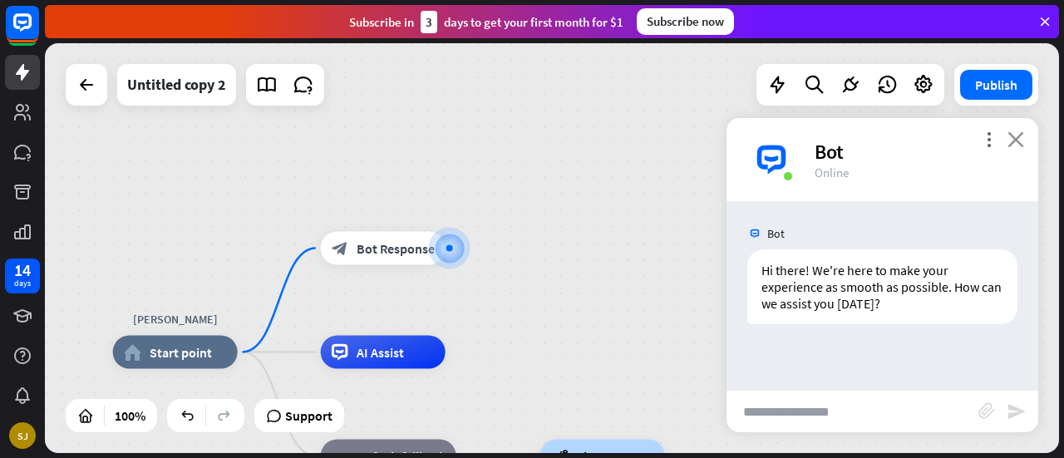
click at [1013, 145] on icon "close" at bounding box center [1015, 139] width 17 height 16
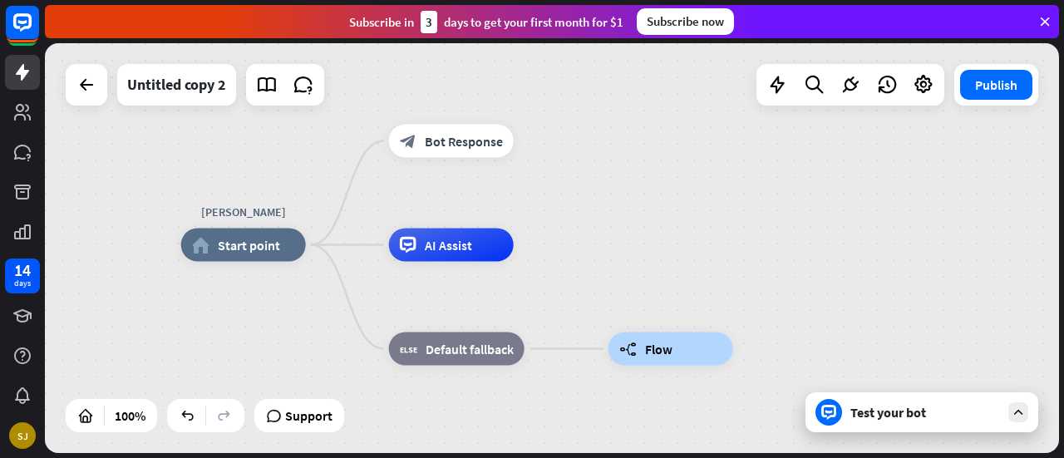
click at [888, 433] on div "[PERSON_NAME] home_2 Start point block_bot_response Bot Response AI Assist bloc…" at bounding box center [688, 450] width 1014 height 410
click at [1016, 414] on icon at bounding box center [1018, 412] width 15 height 15
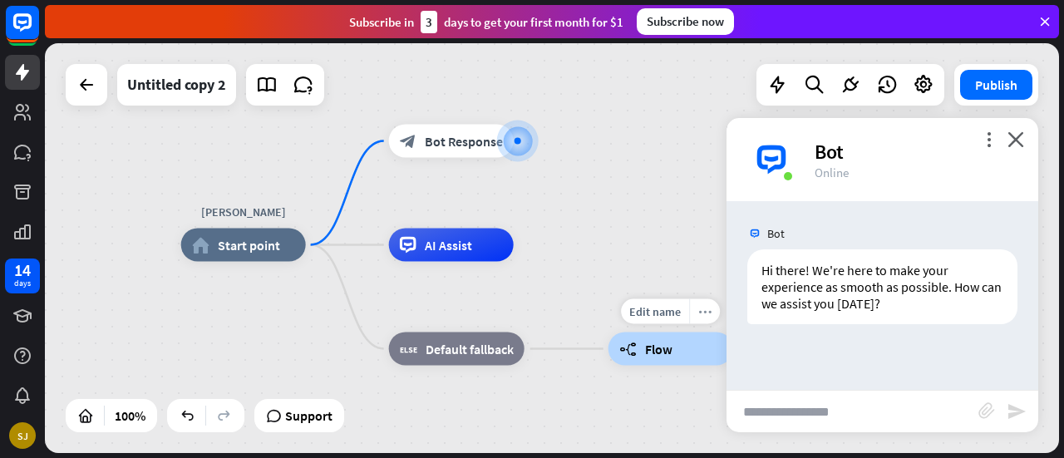
click at [703, 313] on icon "more_horiz" at bounding box center [704, 311] width 13 height 12
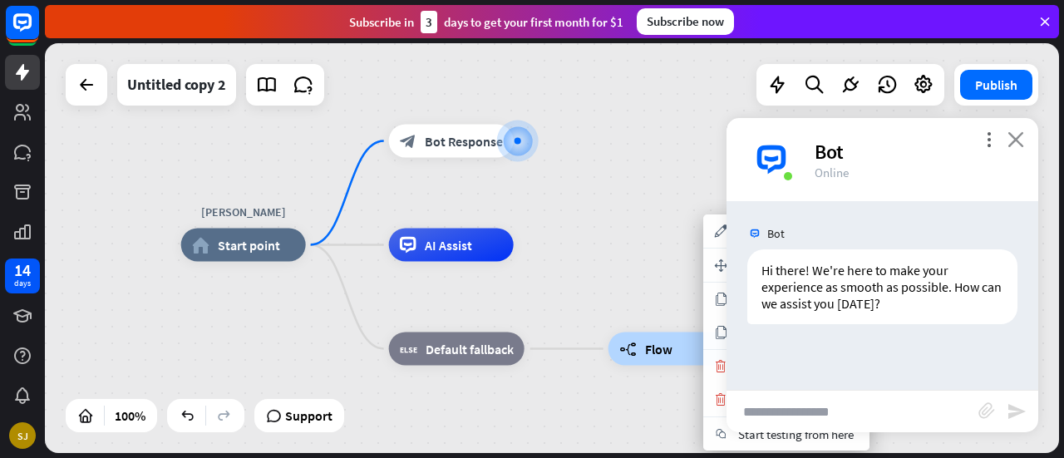
click at [1011, 144] on icon "close" at bounding box center [1015, 139] width 17 height 16
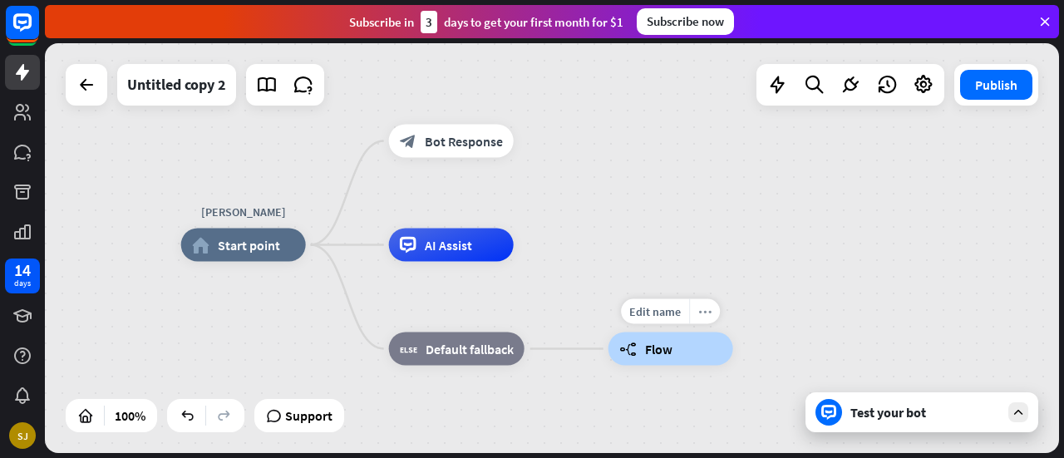
click at [703, 312] on icon "more_horiz" at bounding box center [704, 311] width 13 height 12
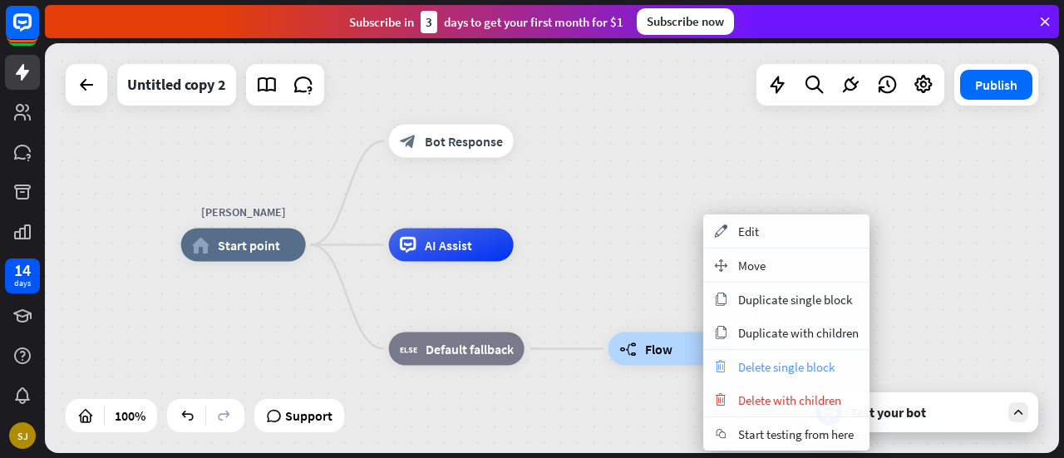
click at [813, 368] on span "Delete single block" at bounding box center [786, 367] width 96 height 16
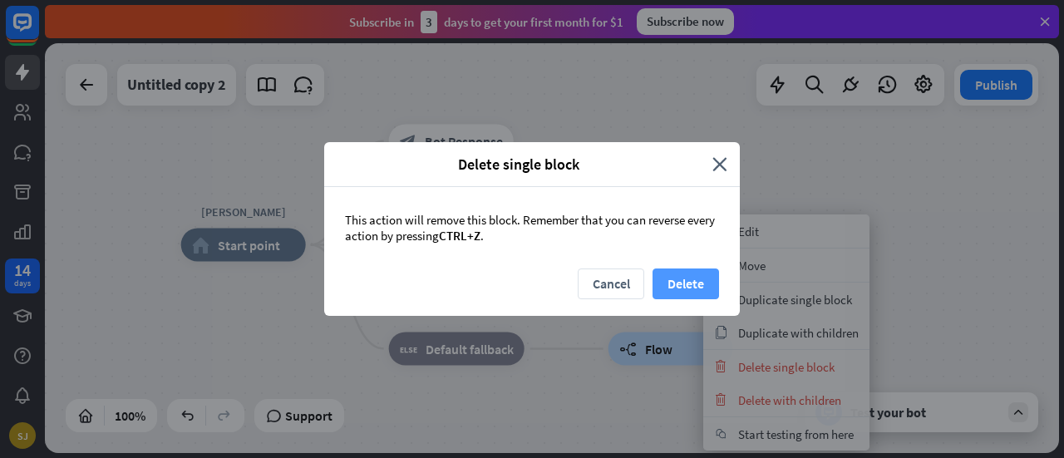
click at [693, 280] on button "Delete" at bounding box center [685, 283] width 66 height 31
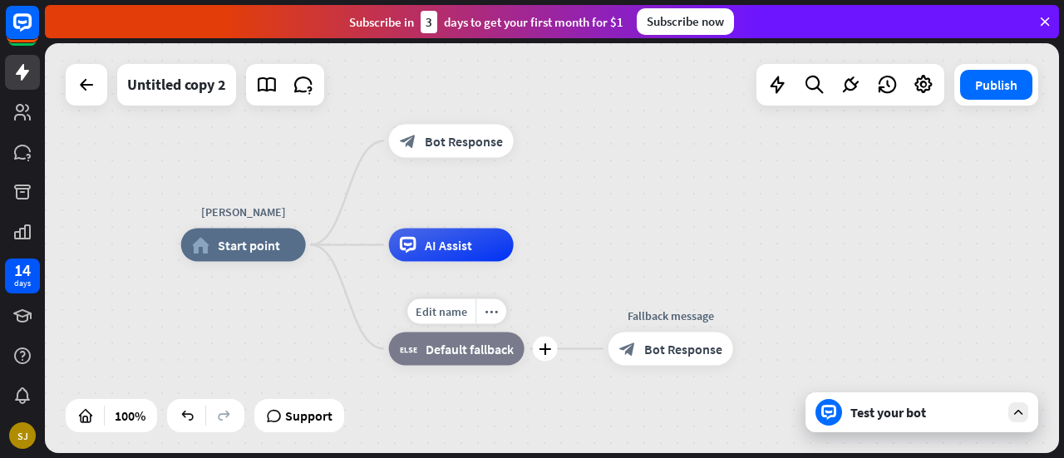
click at [488, 350] on span "Default fallback" at bounding box center [470, 349] width 88 height 17
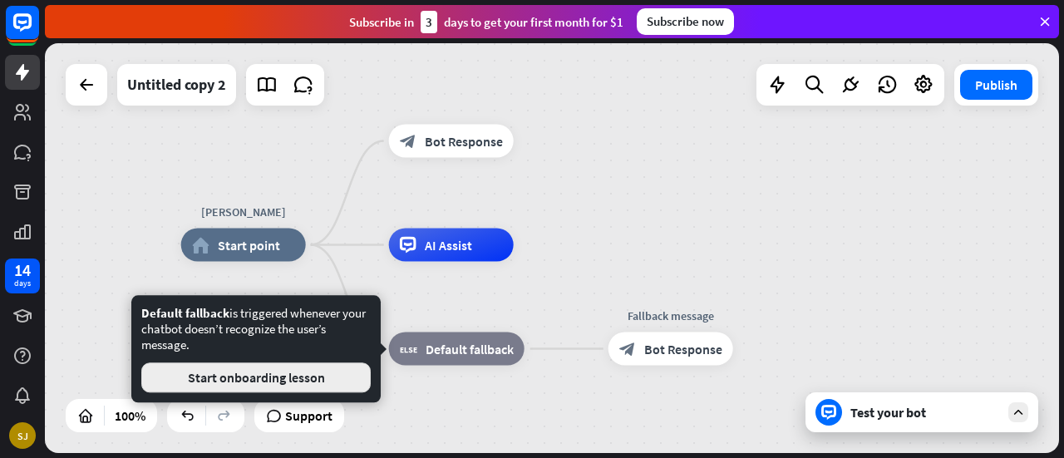
click at [344, 383] on button "Start onboarding lesson" at bounding box center [255, 377] width 229 height 30
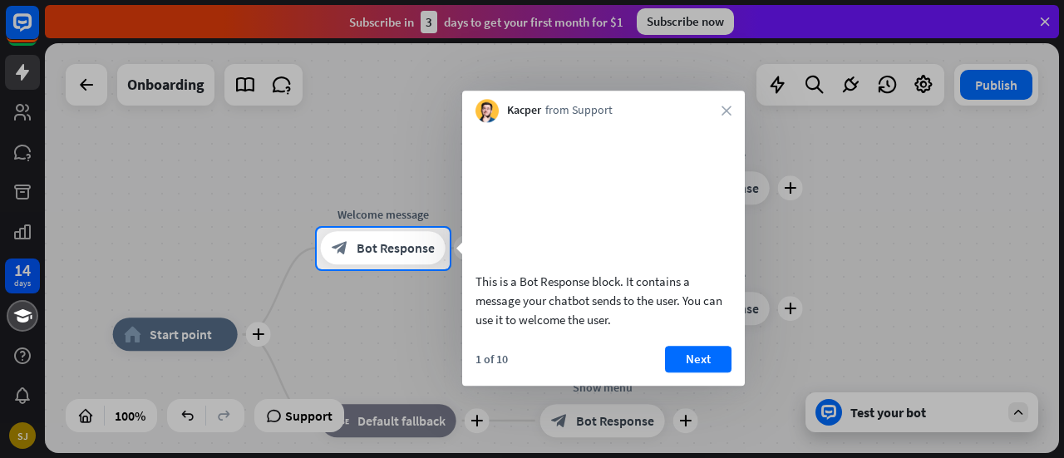
click at [677, 362] on div "This is a Bot Response block. It contains a message your chatbot sends to the u…" at bounding box center [603, 253] width 283 height 263
click at [691, 369] on button "Next" at bounding box center [698, 359] width 66 height 27
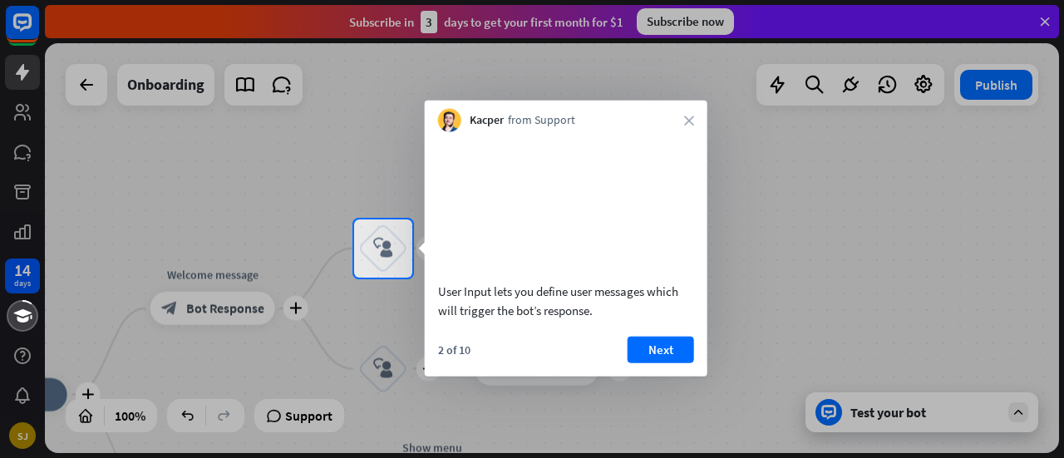
click at [691, 362] on button "Next" at bounding box center [661, 349] width 66 height 27
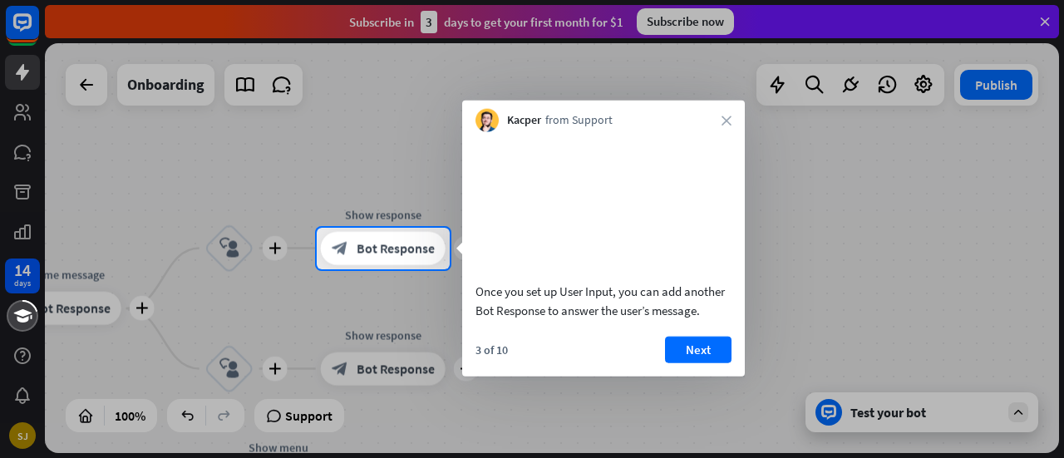
click at [691, 362] on button "Next" at bounding box center [698, 349] width 66 height 27
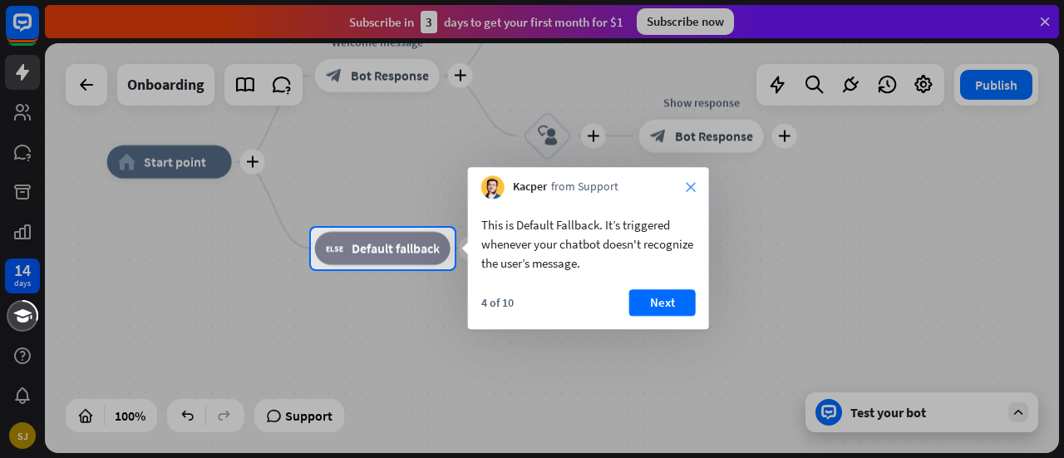
click at [692, 185] on icon "close" at bounding box center [691, 187] width 10 height 10
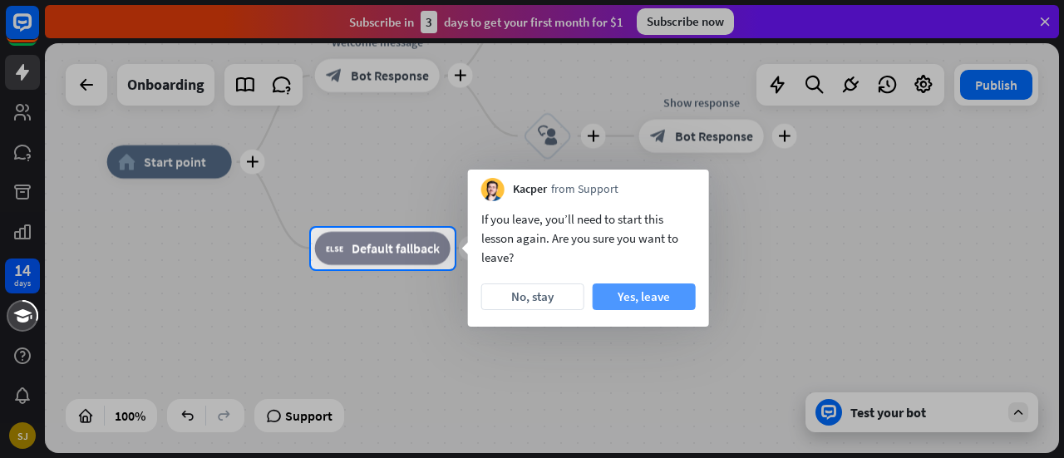
click at [651, 293] on button "Yes, leave" at bounding box center [644, 296] width 103 height 27
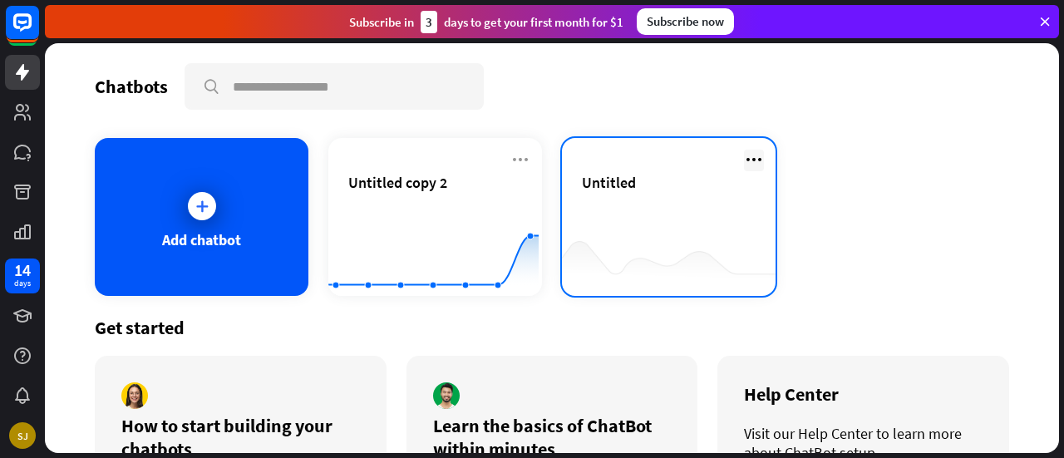
click at [746, 159] on icon at bounding box center [754, 160] width 20 height 20
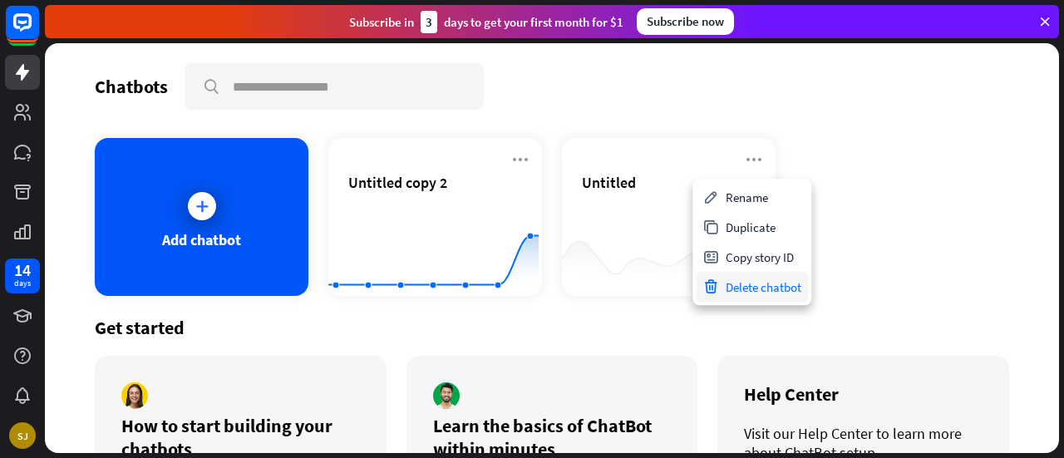
click at [749, 282] on div "Delete chatbot" at bounding box center [752, 287] width 112 height 30
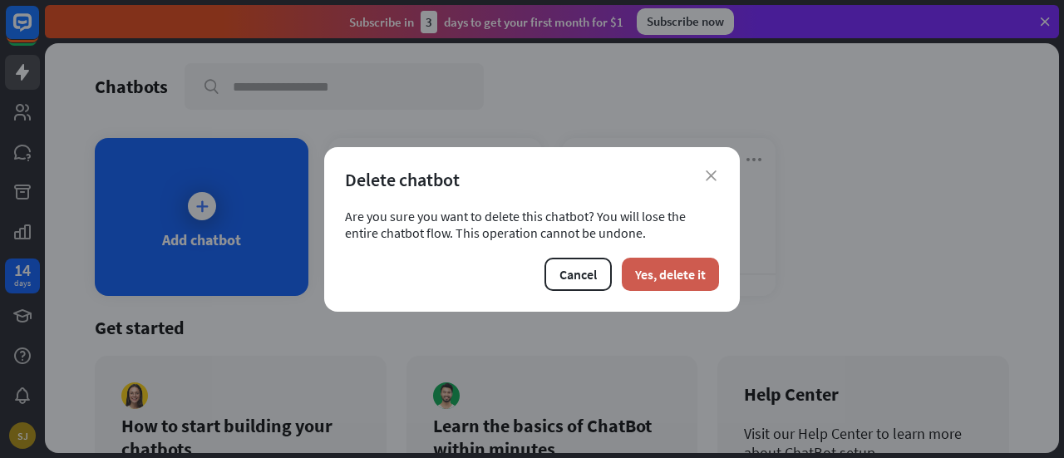
click at [643, 269] on button "Yes, delete it" at bounding box center [670, 274] width 97 height 33
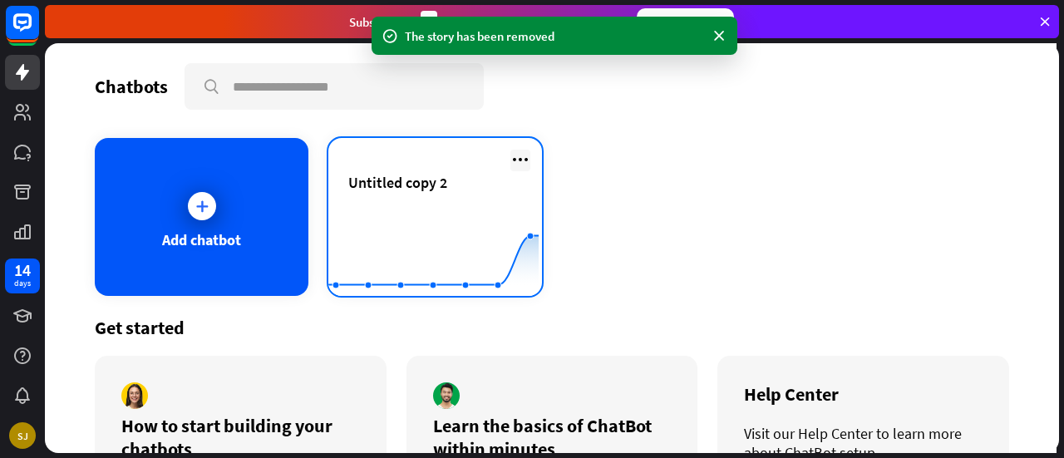
click at [515, 165] on icon at bounding box center [520, 160] width 20 height 20
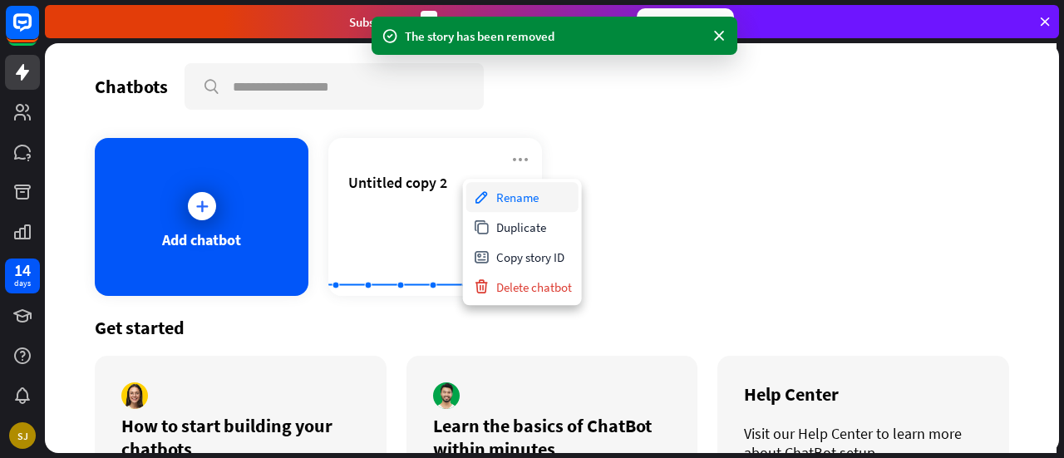
click at [514, 189] on div "Rename" at bounding box center [522, 197] width 112 height 30
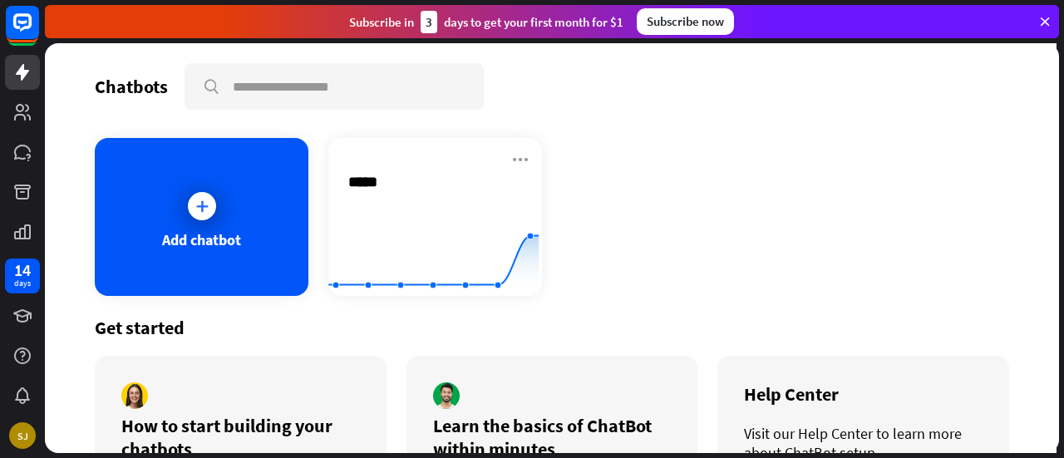
type input "******"
click at [607, 192] on div "Chatbots search Add chatbot [PERSON_NAME] Created with Highcharts 10.1.0 0 2 4 …" at bounding box center [552, 248] width 1014 height 410
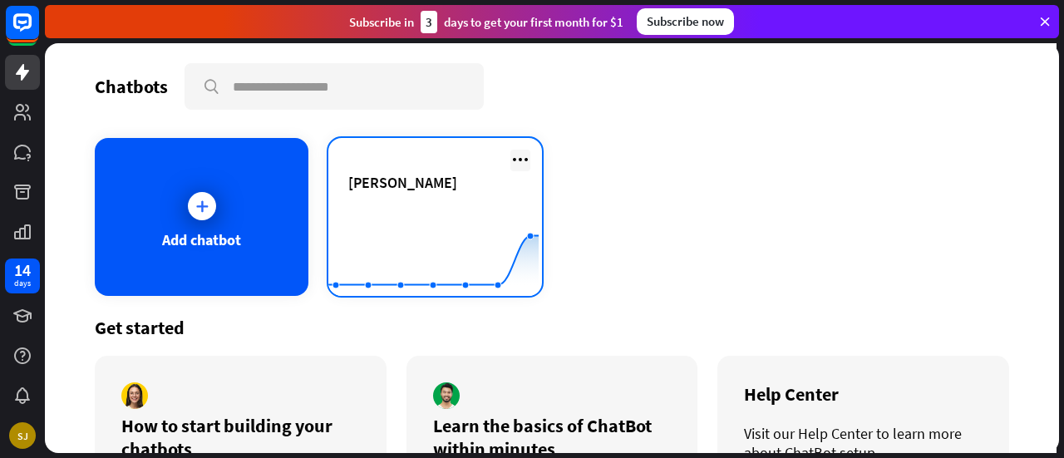
click at [513, 160] on icon at bounding box center [520, 160] width 20 height 20
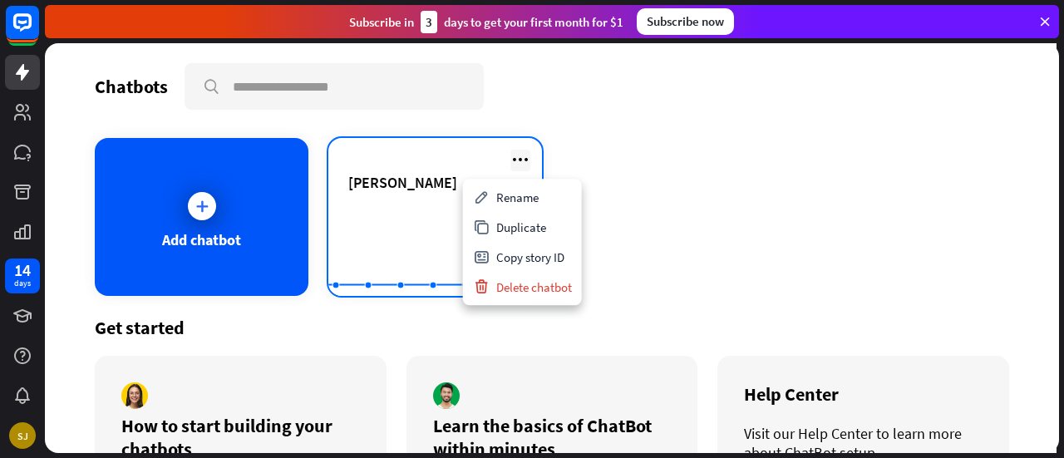
click at [513, 160] on icon at bounding box center [520, 160] width 20 height 20
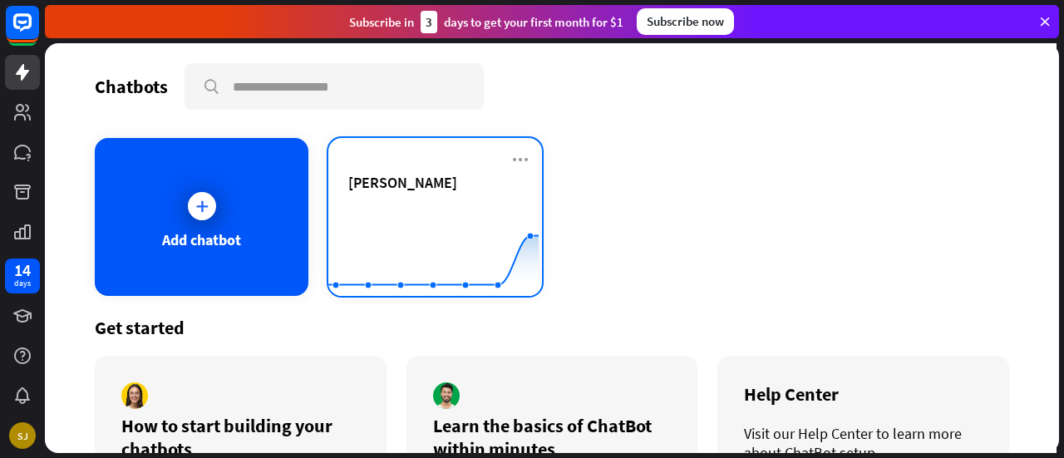
click at [449, 192] on div "[PERSON_NAME]" at bounding box center [435, 202] width 174 height 58
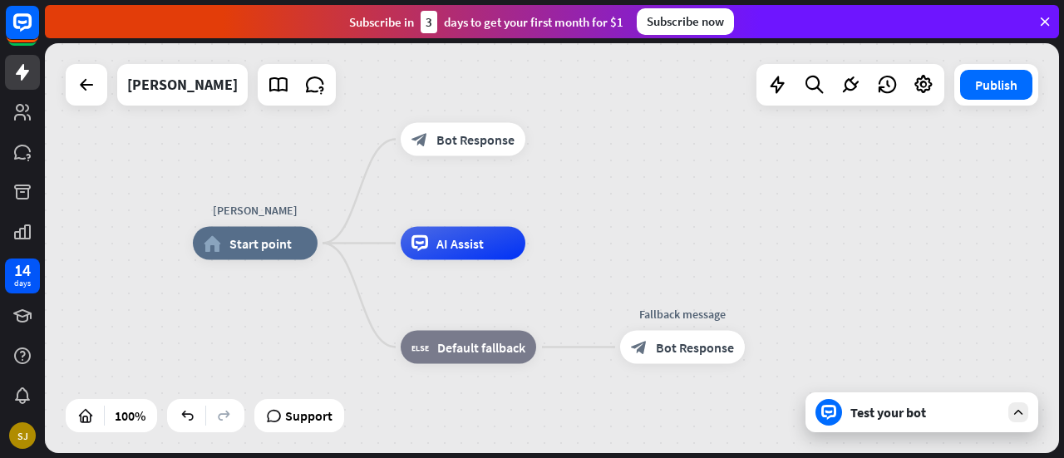
click at [962, 421] on div "Test your bot" at bounding box center [921, 412] width 233 height 40
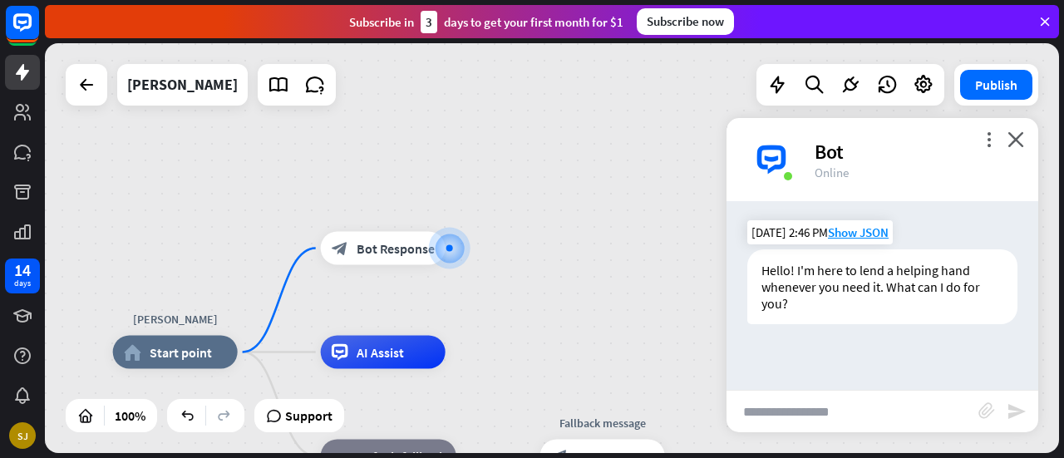
click at [944, 275] on div "Hello! I'm here to lend a helping hand whenever you need it. What can I do for …" at bounding box center [882, 286] width 270 height 75
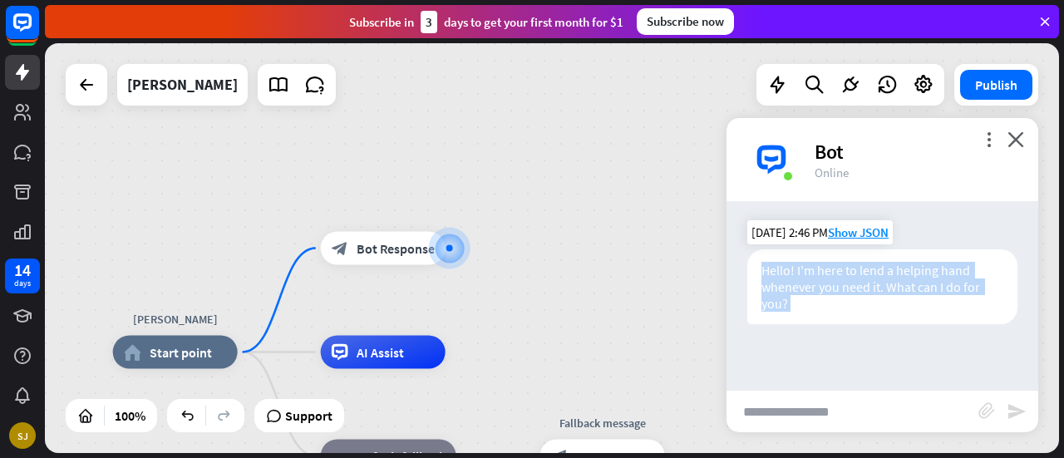
click at [944, 275] on div "Hello! I'm here to lend a helping hand whenever you need it. What can I do for …" at bounding box center [882, 286] width 270 height 75
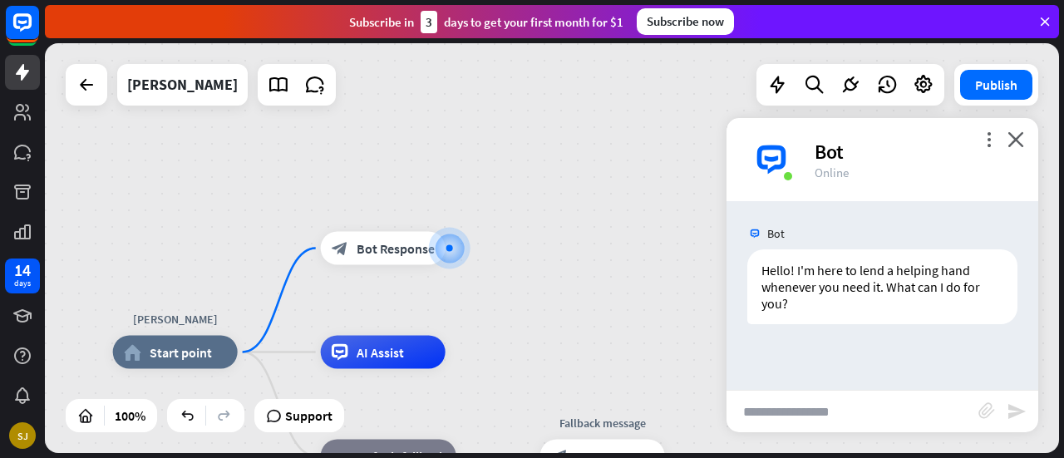
click at [1016, 147] on div "Bot" at bounding box center [917, 152] width 204 height 26
click at [1016, 140] on icon "close" at bounding box center [1015, 139] width 17 height 16
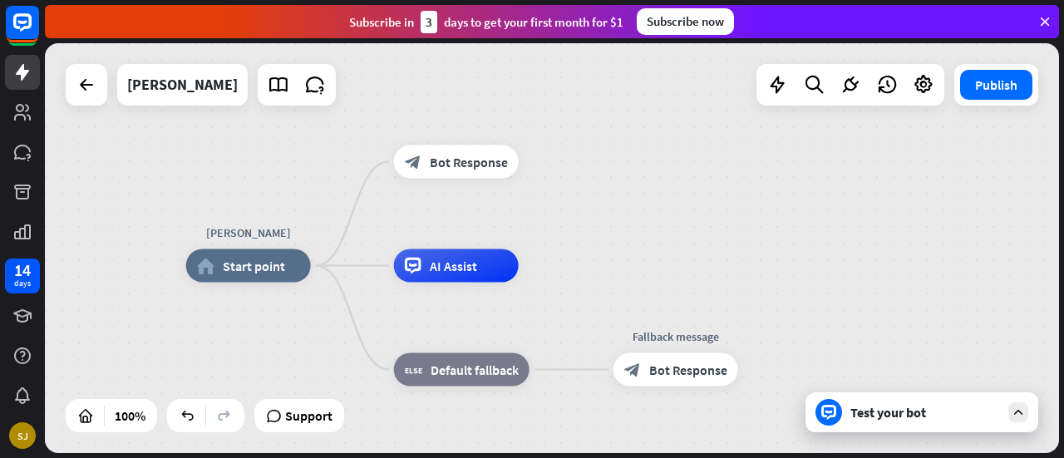
click at [559, 162] on div "[PERSON_NAME] home_2 Start point Edit name more_horiz block_bot_response Bot Re…" at bounding box center [552, 248] width 1014 height 410
click at [527, 164] on div "plus" at bounding box center [539, 162] width 25 height 25
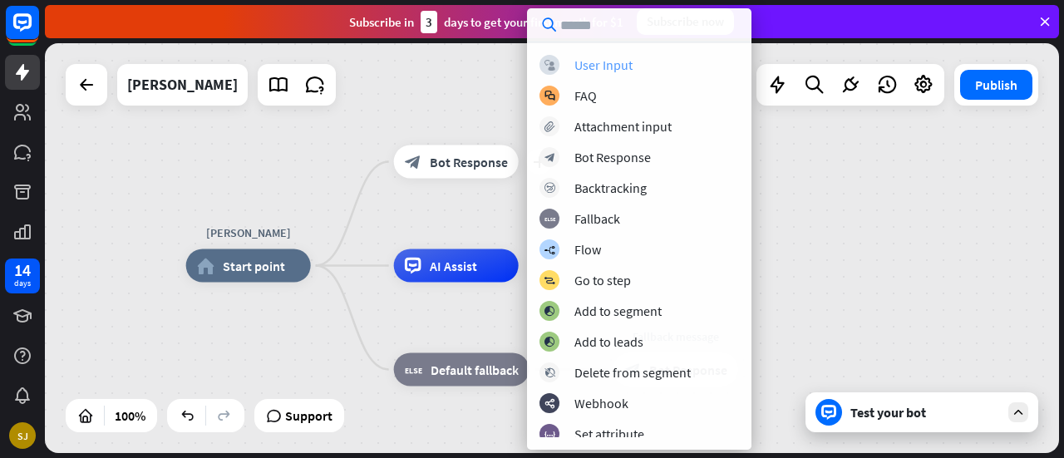
click at [603, 55] on div "block_user_input User Input" at bounding box center [638, 65] width 199 height 20
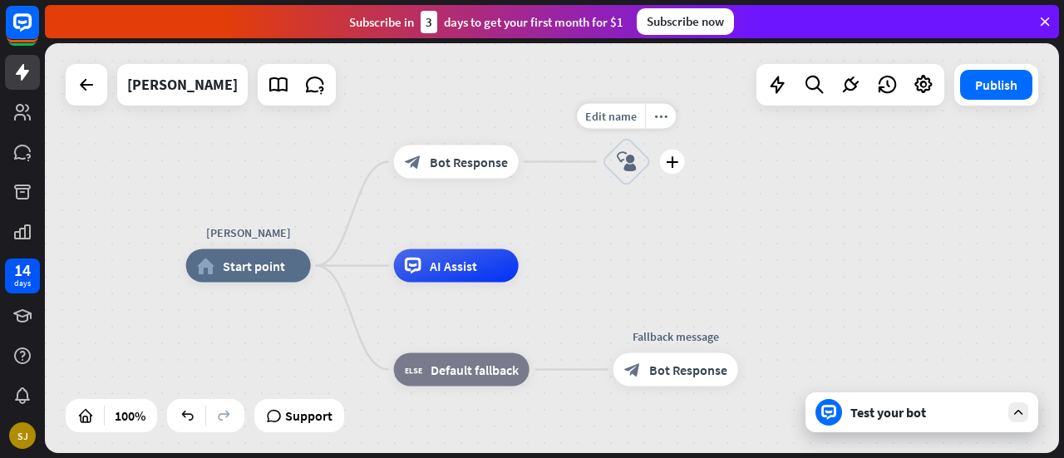
click at [625, 155] on icon "block_user_input" at bounding box center [627, 162] width 20 height 20
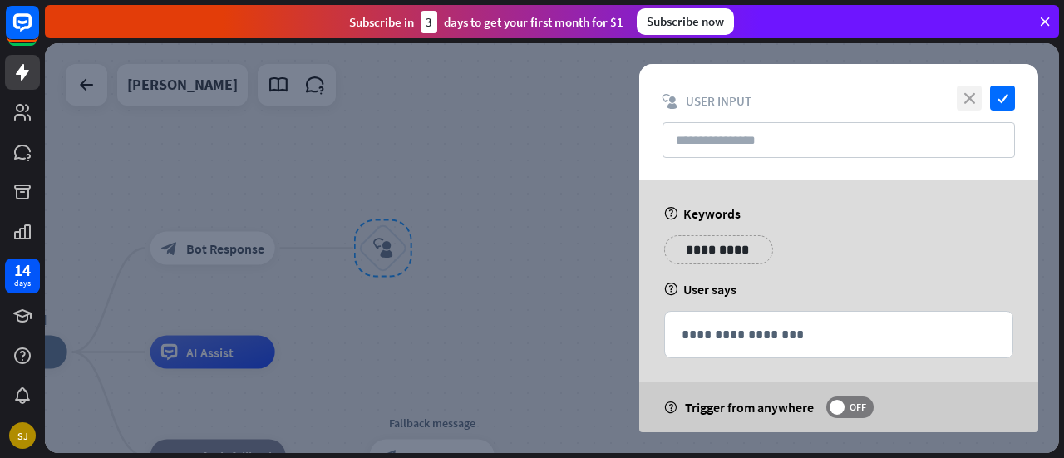
click at [966, 98] on icon "close" at bounding box center [969, 98] width 25 height 25
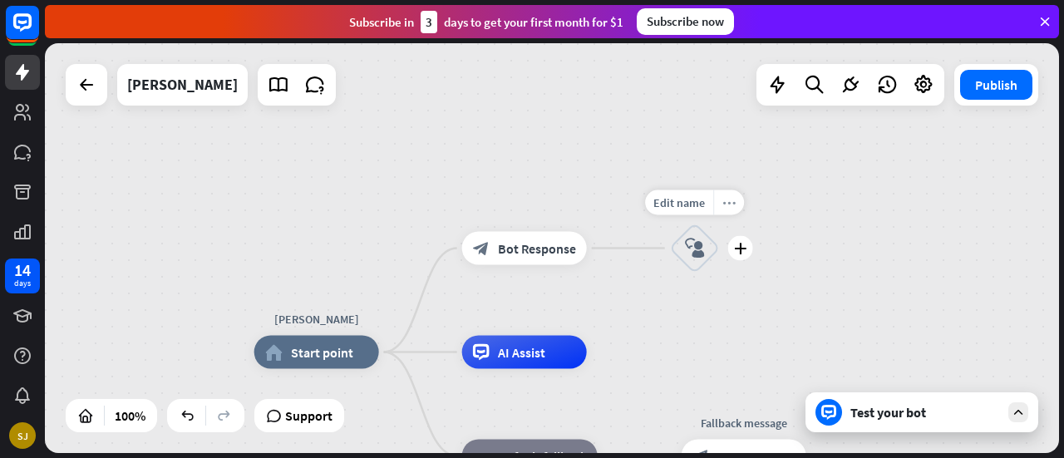
click at [730, 207] on icon "more_horiz" at bounding box center [728, 202] width 13 height 12
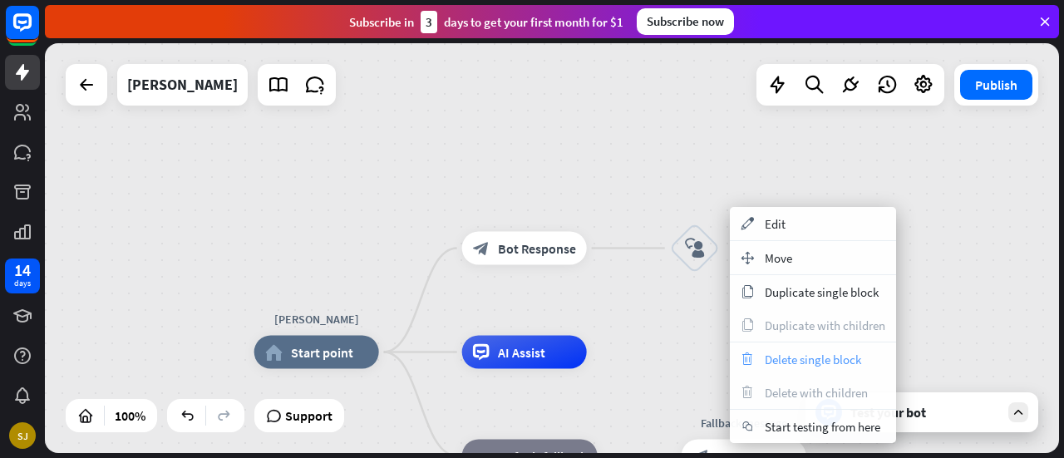
click at [785, 352] on span "Delete single block" at bounding box center [813, 360] width 96 height 16
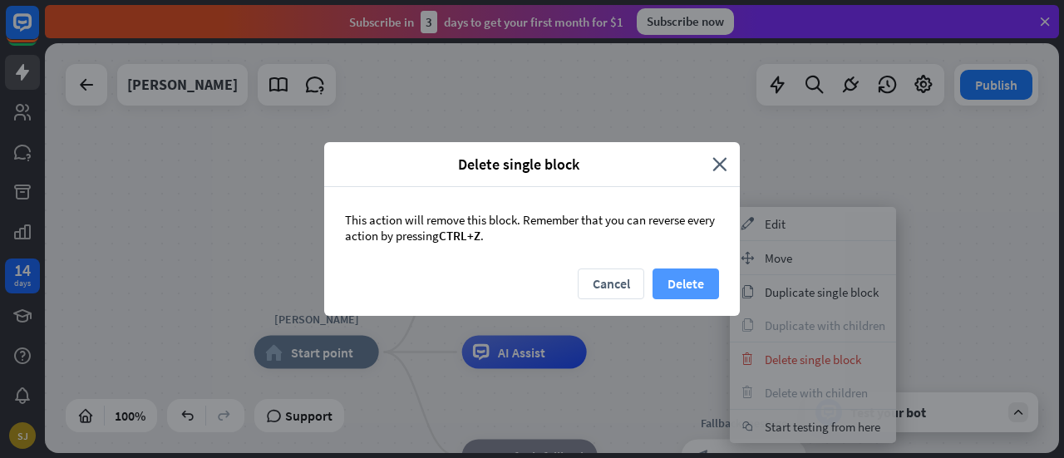
click at [682, 283] on button "Delete" at bounding box center [685, 283] width 66 height 31
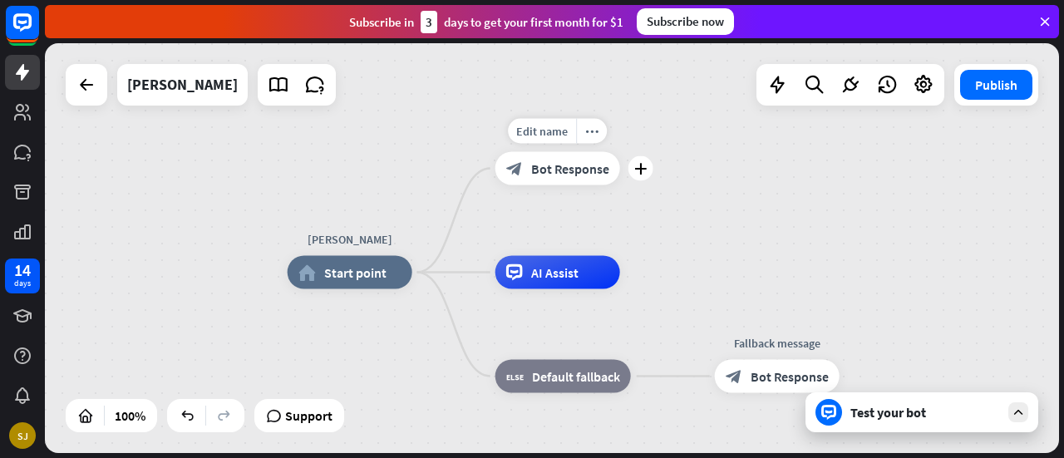
click at [580, 160] on span "Bot Response" at bounding box center [570, 168] width 78 height 17
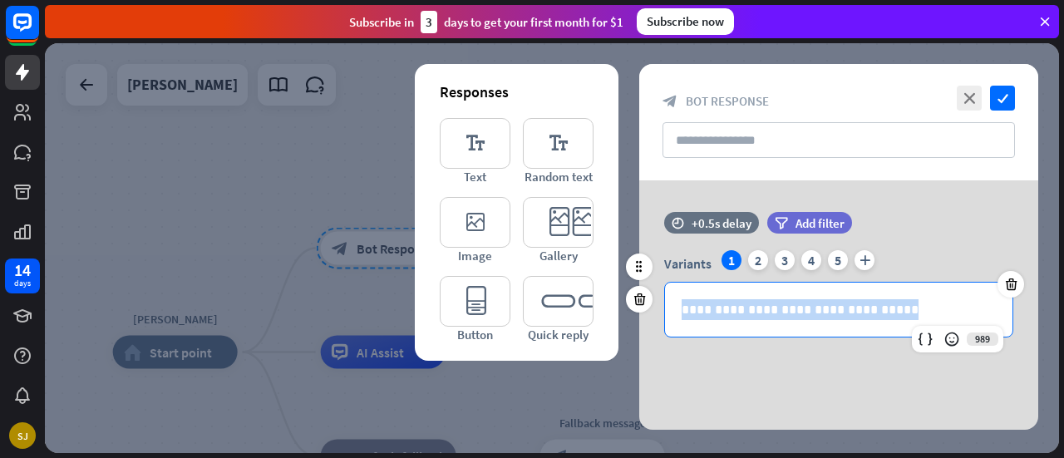
drag, startPoint x: 889, startPoint y: 304, endPoint x: 667, endPoint y: 286, distance: 223.5
click at [667, 286] on div "**********" at bounding box center [838, 310] width 347 height 54
copy p "**********"
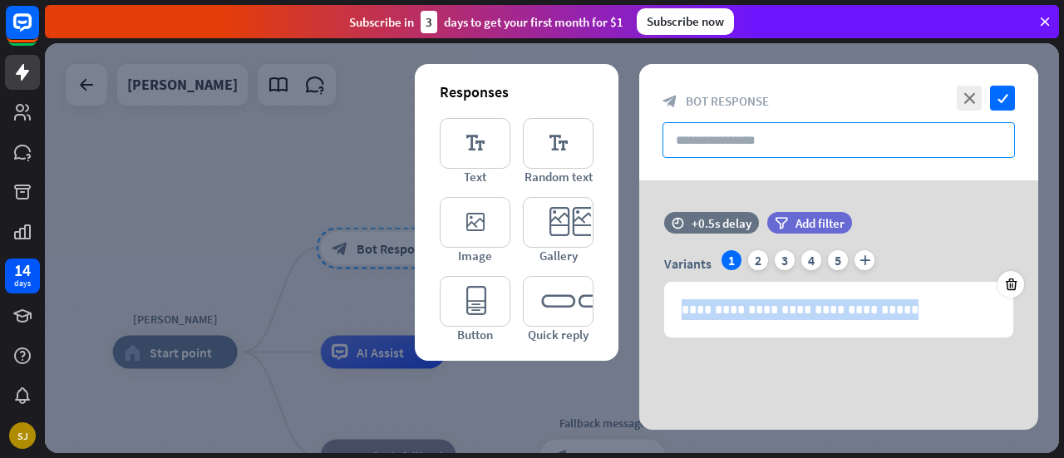
click at [722, 137] on input "text" at bounding box center [838, 140] width 352 height 36
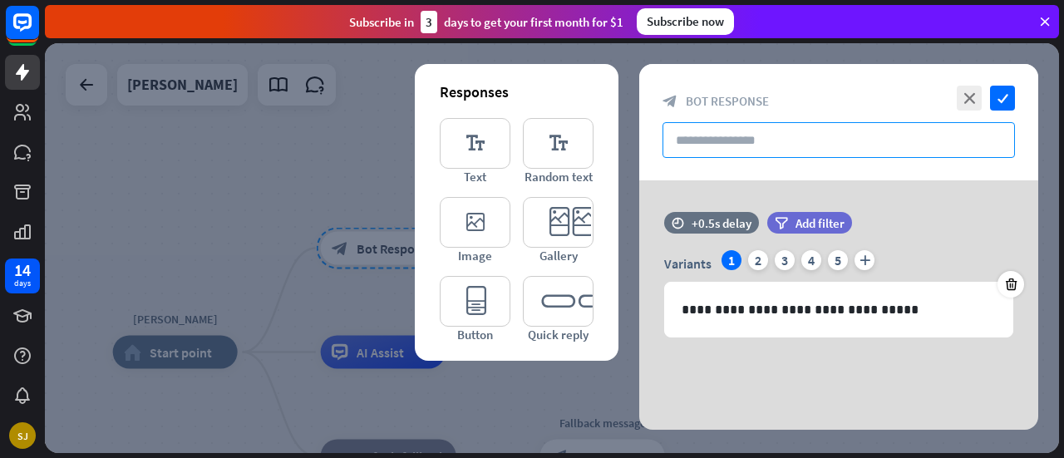
paste input "**********"
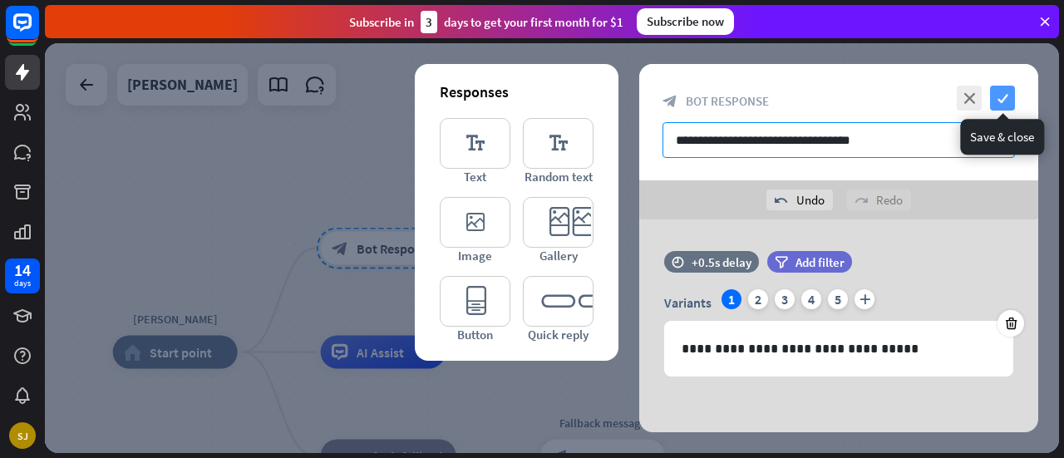
type input "**********"
click at [1002, 90] on icon "check" at bounding box center [1002, 98] width 25 height 25
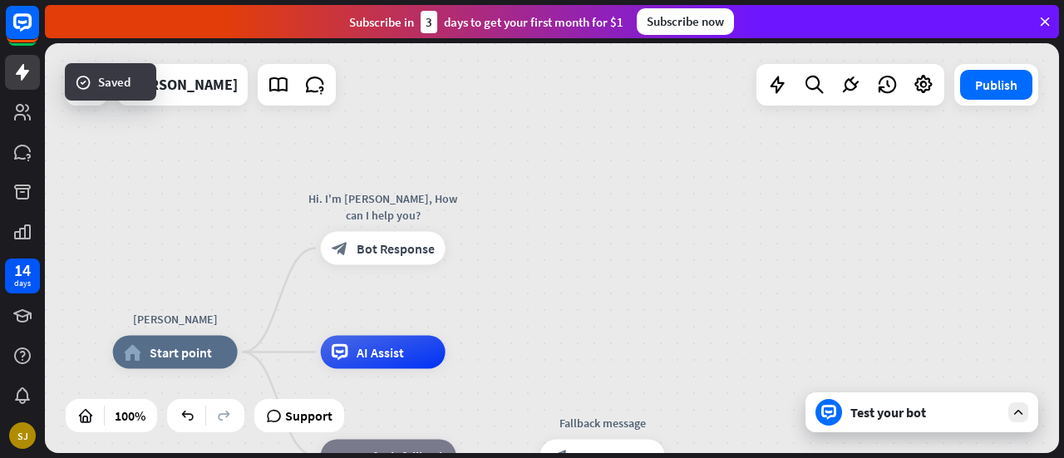
click at [900, 414] on div "Test your bot" at bounding box center [925, 412] width 150 height 17
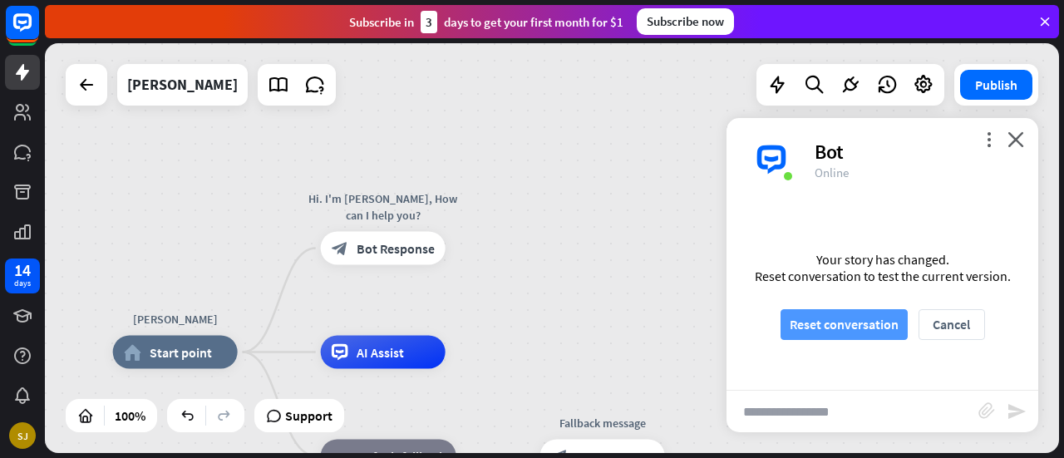
click at [868, 328] on button "Reset conversation" at bounding box center [843, 324] width 127 height 31
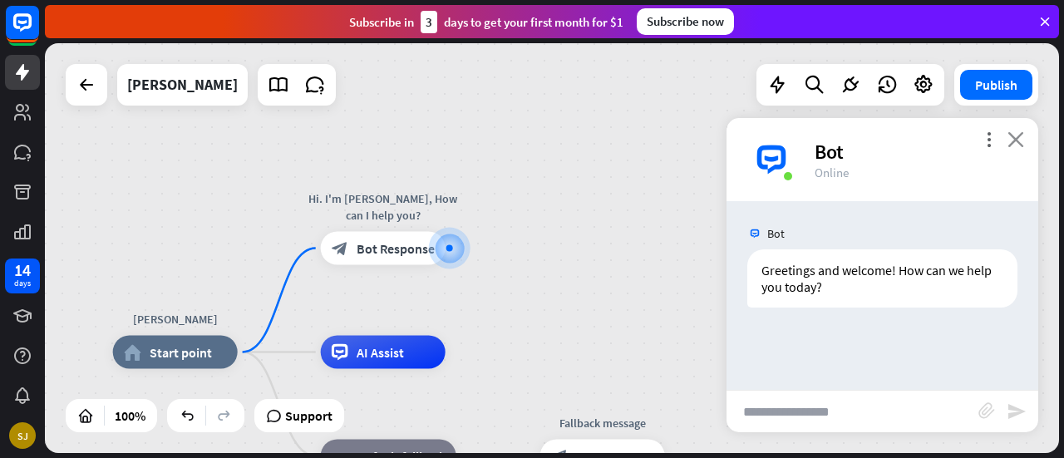
click at [1017, 136] on icon "close" at bounding box center [1015, 139] width 17 height 16
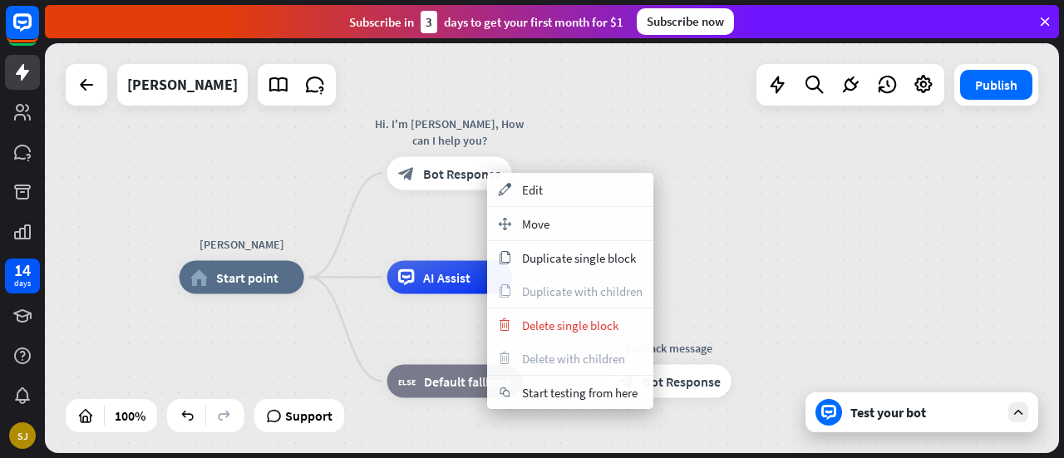
click at [650, 154] on div "[PERSON_NAME] home_2 Start point Hi. I'm [PERSON_NAME], How can I help you? blo…" at bounding box center [552, 248] width 1014 height 410
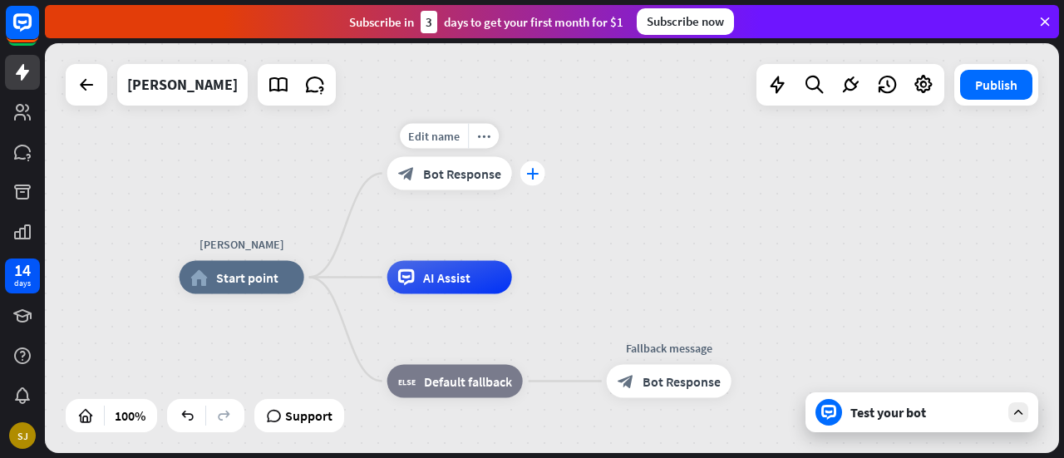
click at [533, 174] on icon "plus" at bounding box center [532, 174] width 12 height 12
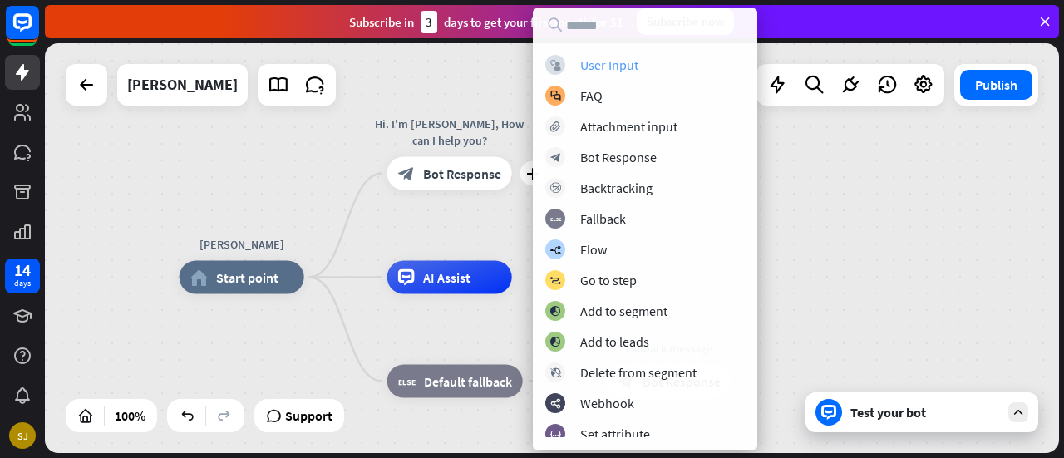
click at [612, 58] on div "User Input" at bounding box center [609, 65] width 58 height 17
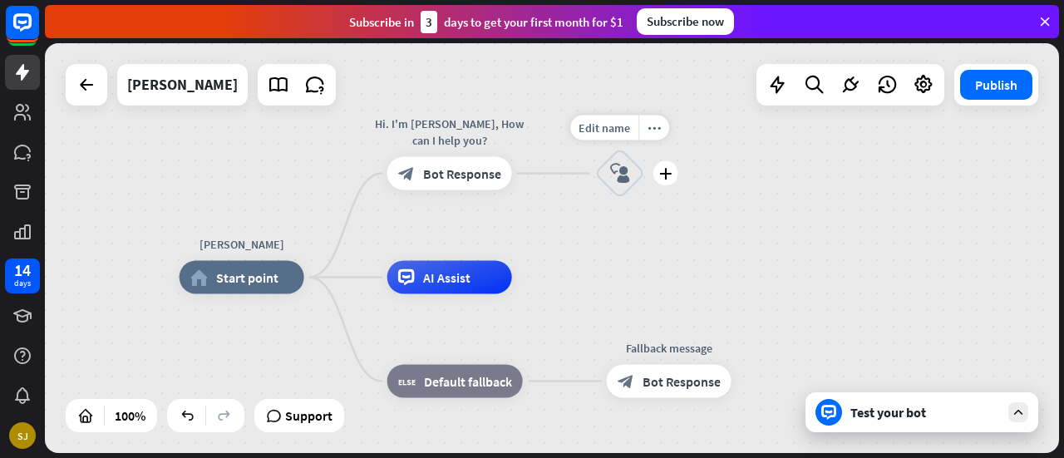
click at [629, 175] on icon "block_user_input" at bounding box center [620, 174] width 20 height 20
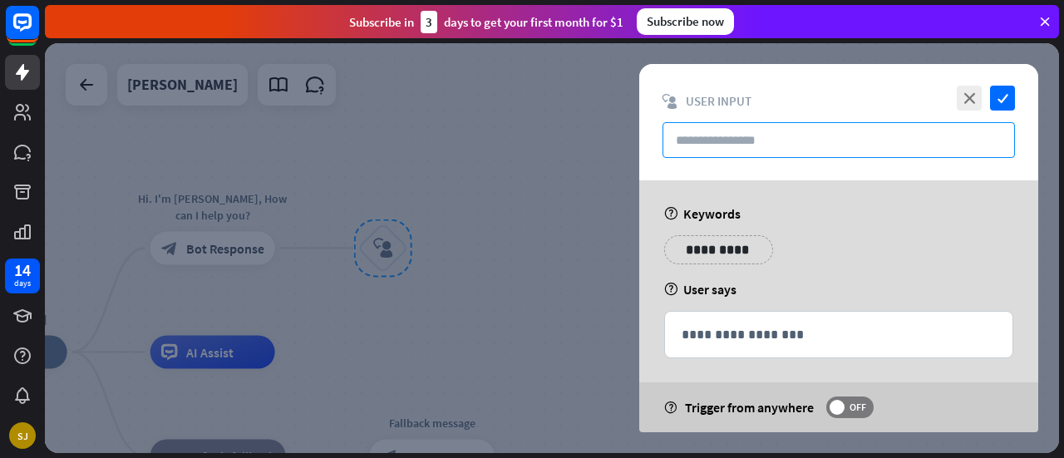
click at [759, 132] on input "text" at bounding box center [838, 140] width 352 height 36
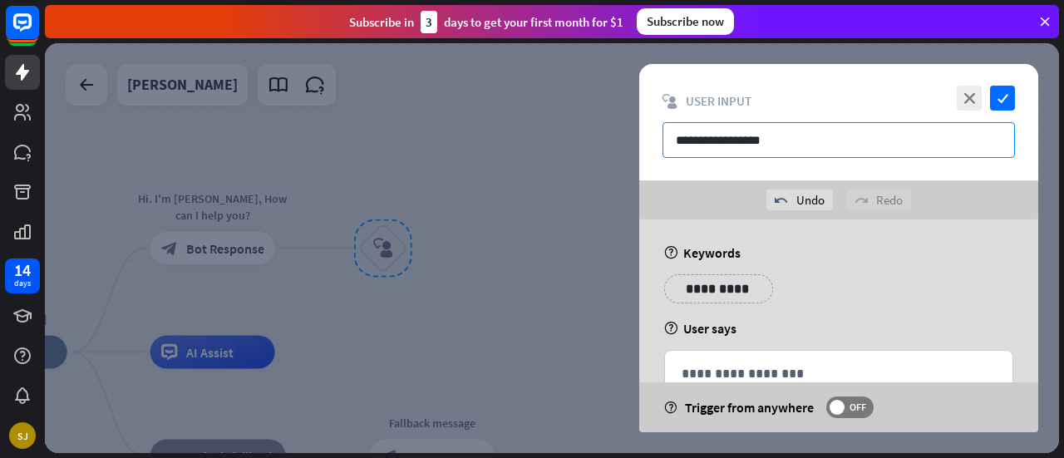
type input "**********"
click at [678, 285] on p "**********" at bounding box center [719, 288] width 84 height 21
click at [789, 284] on p "**********" at bounding box center [829, 288] width 84 height 21
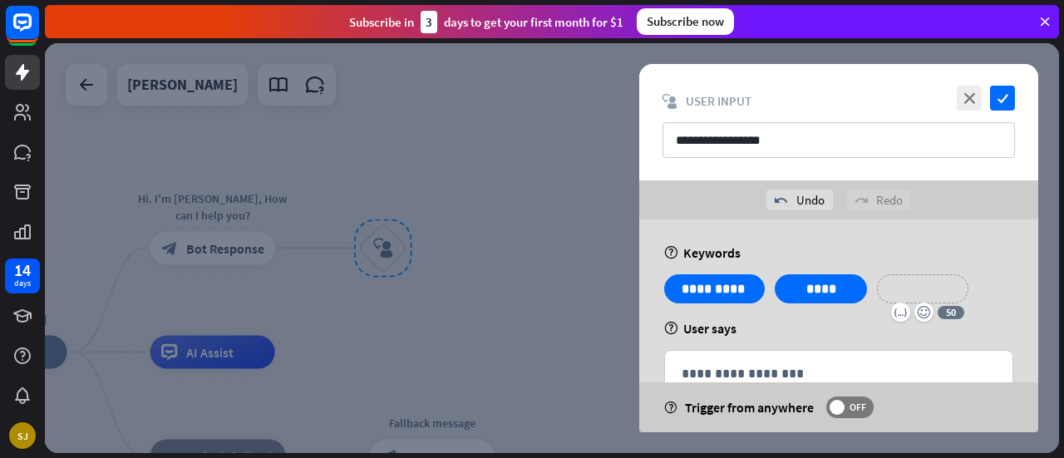
click at [898, 288] on p "**********" at bounding box center [922, 288] width 66 height 21
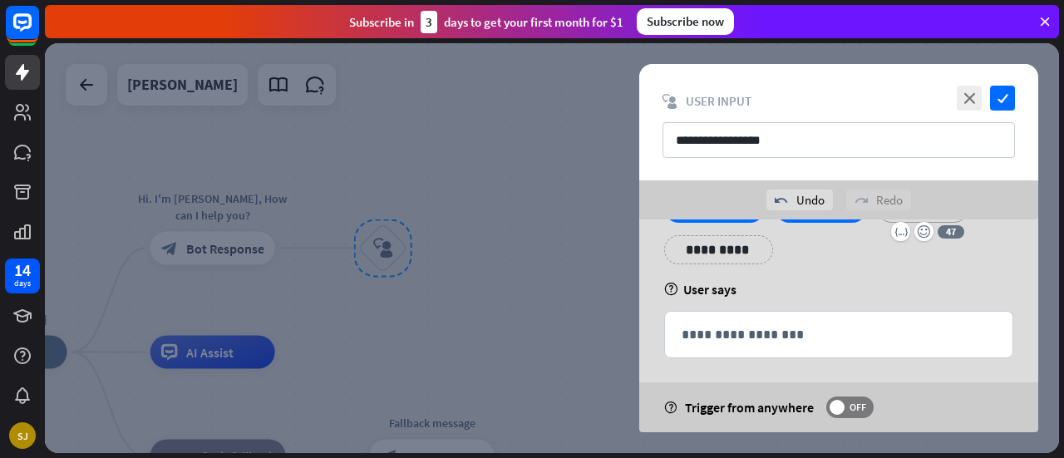
scroll to position [87, 0]
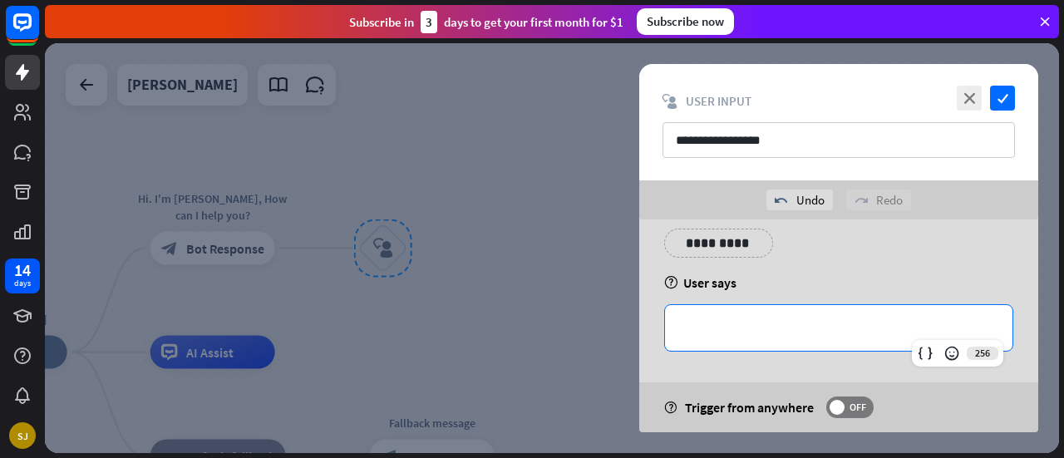
click at [794, 322] on p "**********" at bounding box center [839, 327] width 314 height 21
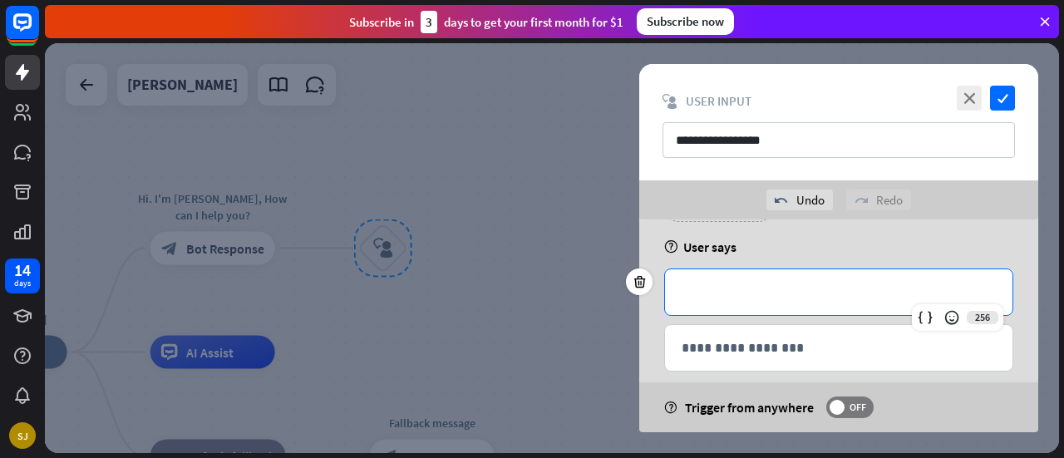
scroll to position [143, 0]
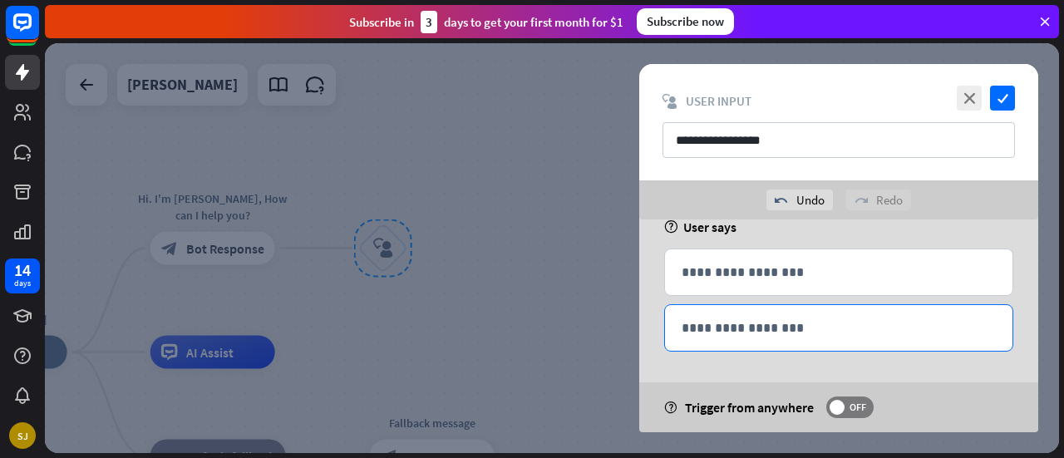
click at [815, 325] on p "**********" at bounding box center [839, 327] width 314 height 21
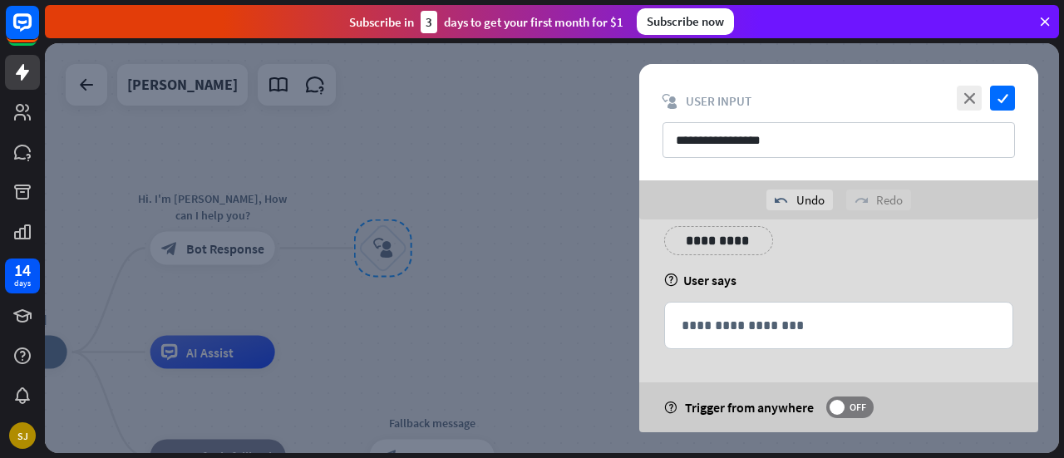
scroll to position [87, 0]
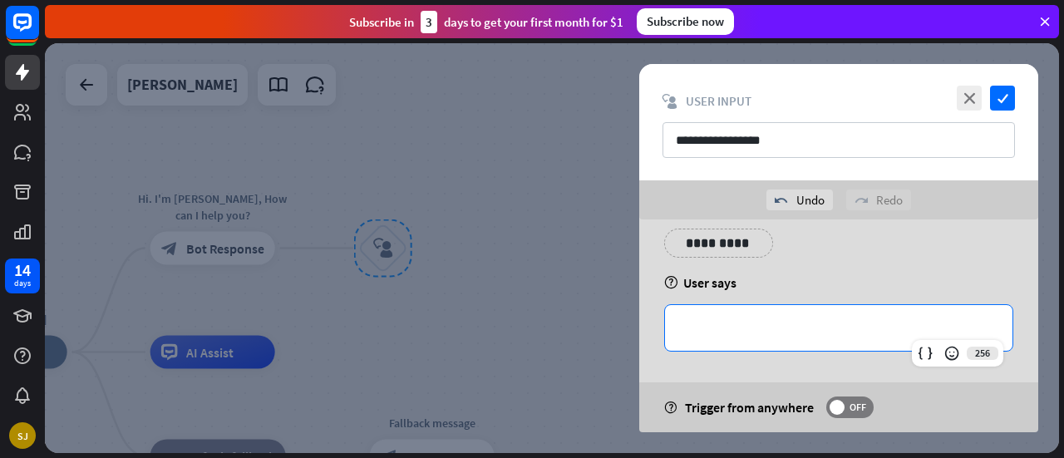
click at [778, 325] on p "**********" at bounding box center [839, 327] width 315 height 21
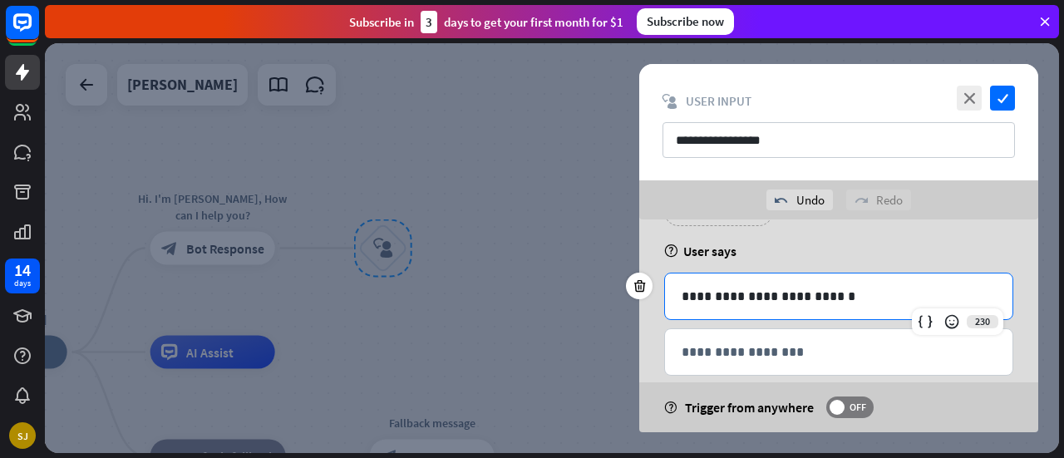
scroll to position [121, 0]
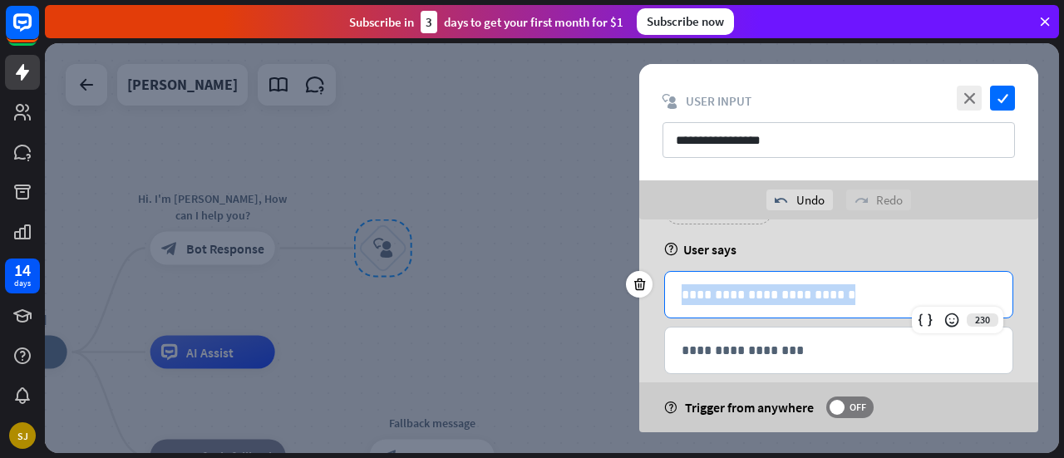
copy p "**********"
click at [748, 346] on p "**********" at bounding box center [839, 350] width 314 height 21
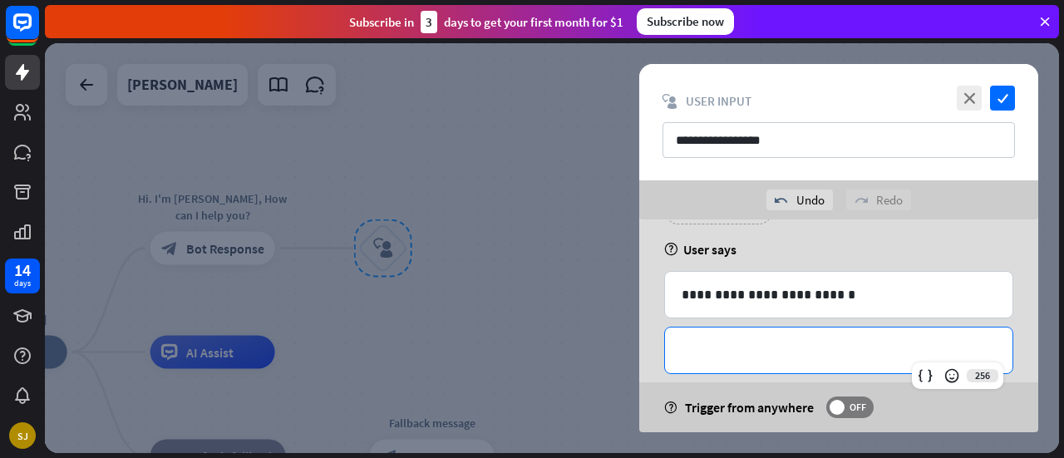
paste div
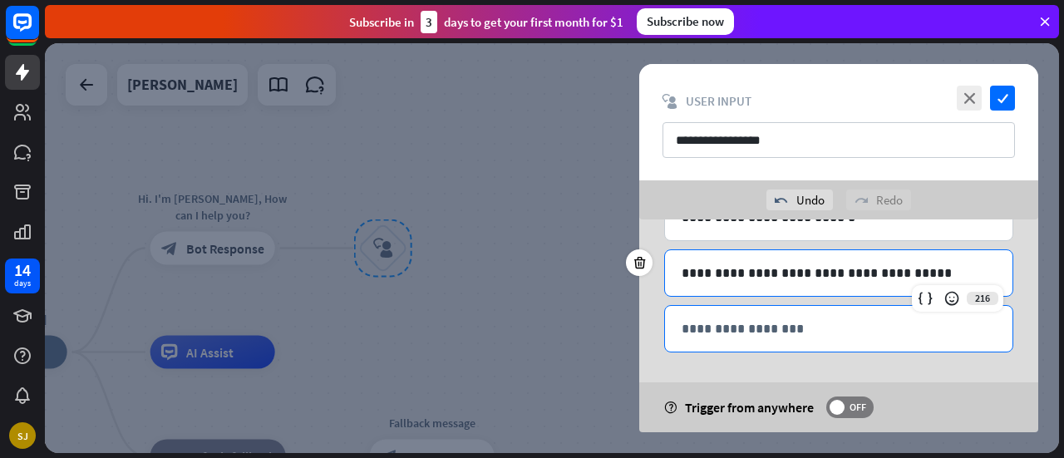
click at [732, 343] on div "**********" at bounding box center [838, 329] width 347 height 46
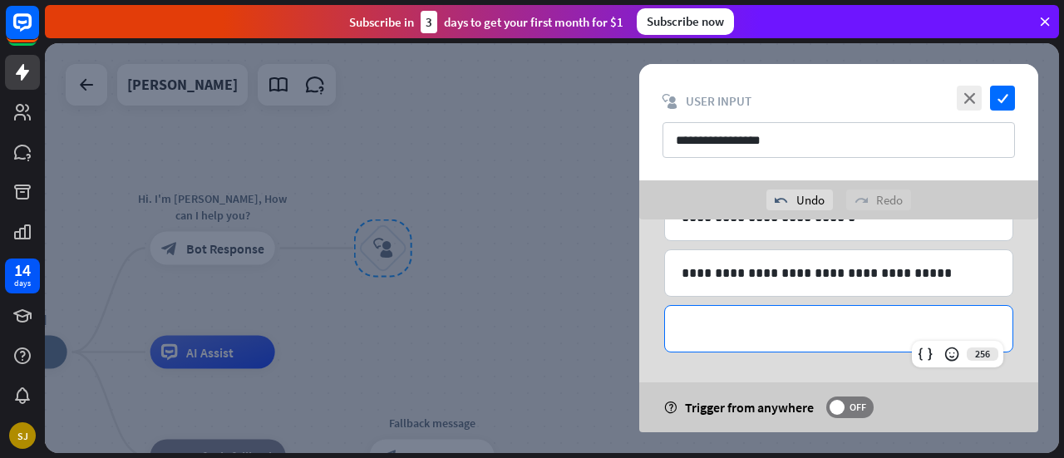
paste div
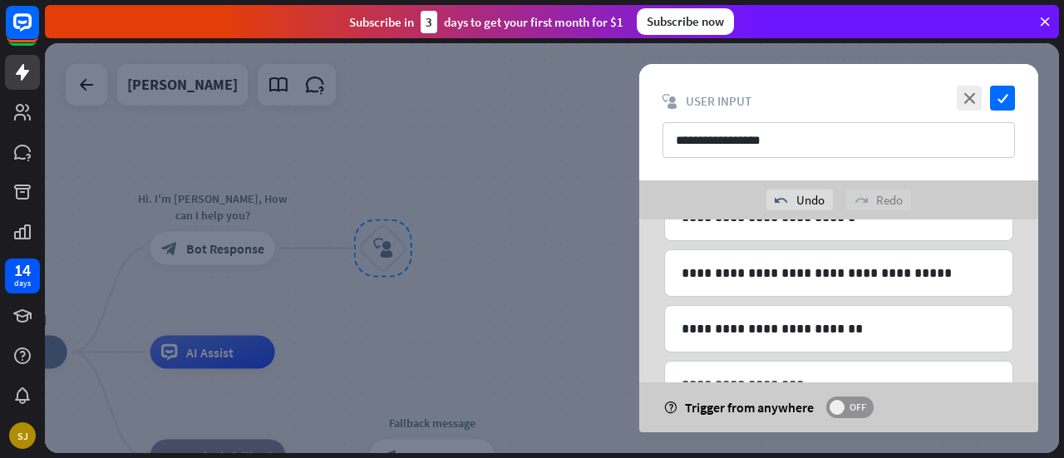
click at [839, 408] on span at bounding box center [836, 407] width 15 height 15
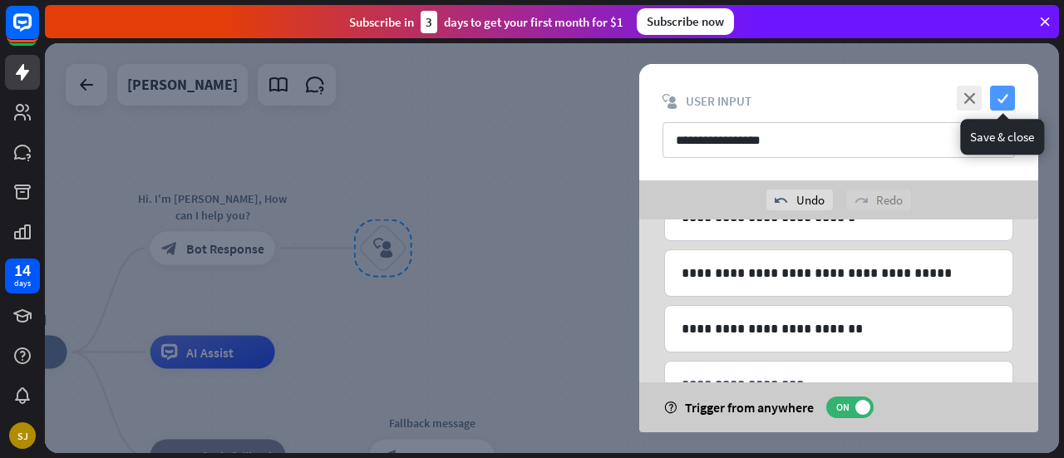
click at [1009, 91] on icon "check" at bounding box center [1002, 98] width 25 height 25
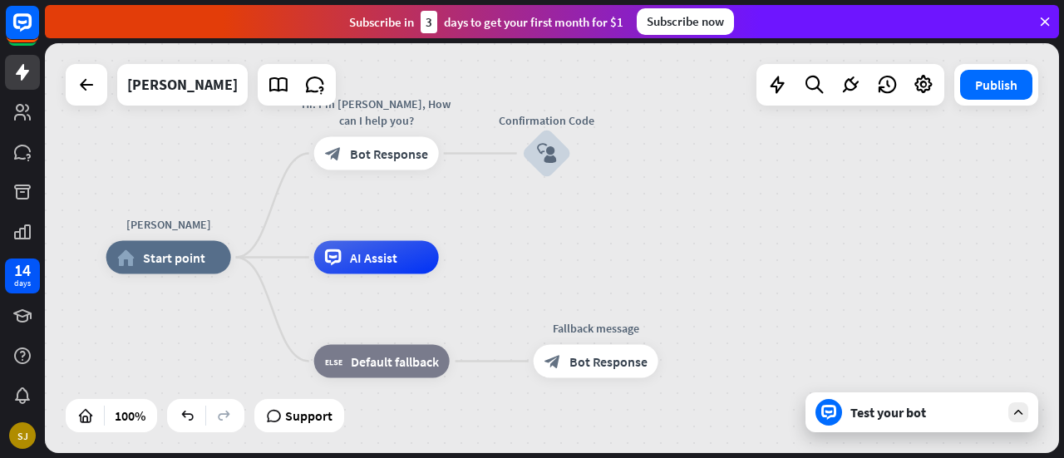
click at [932, 426] on div "Test your bot" at bounding box center [921, 412] width 233 height 40
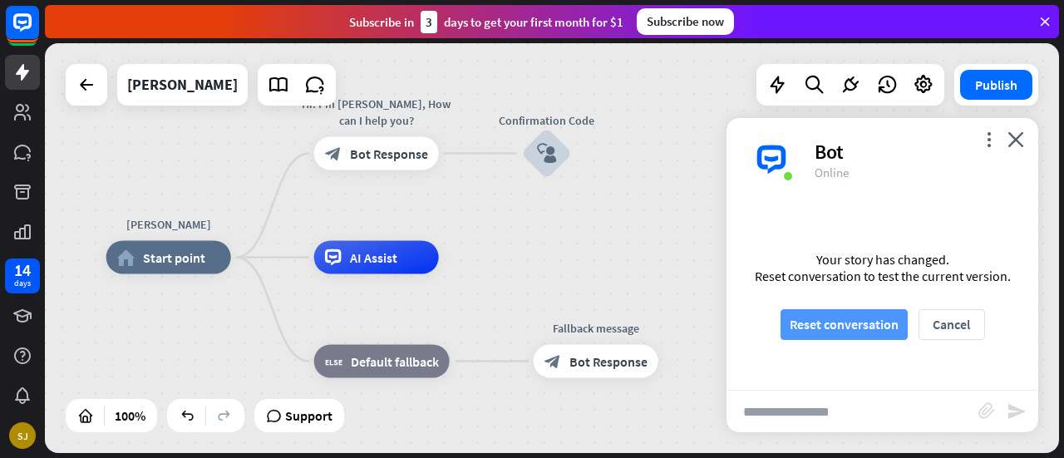
click at [856, 330] on button "Reset conversation" at bounding box center [843, 324] width 127 height 31
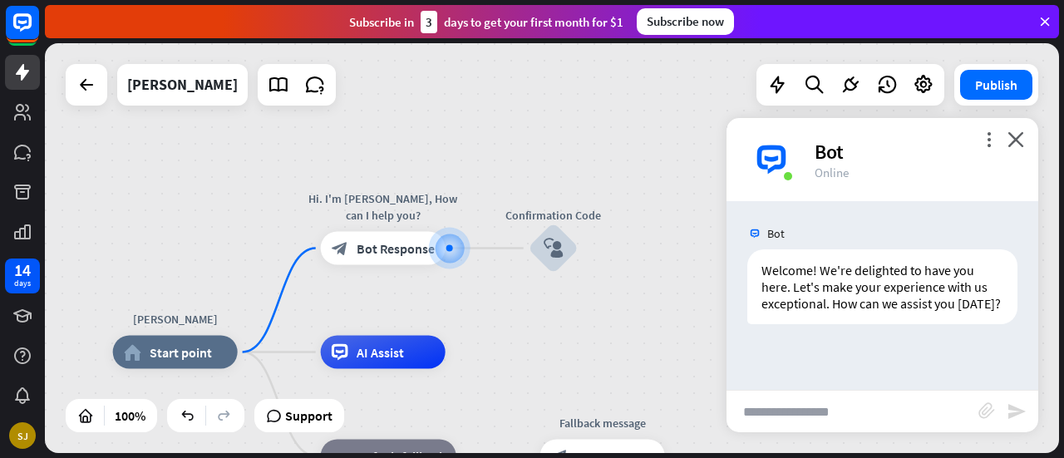
click at [803, 416] on input "text" at bounding box center [852, 412] width 252 height 42
type input "**********"
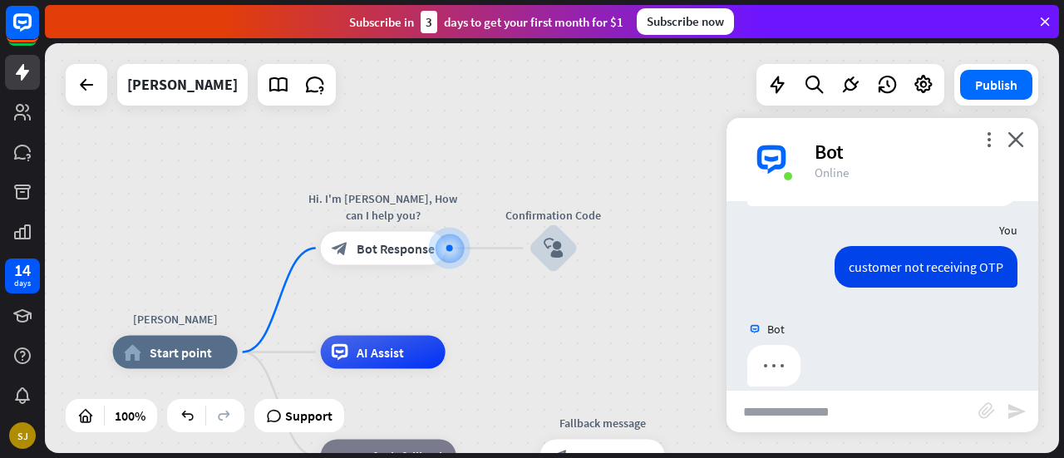
scroll to position [57, 0]
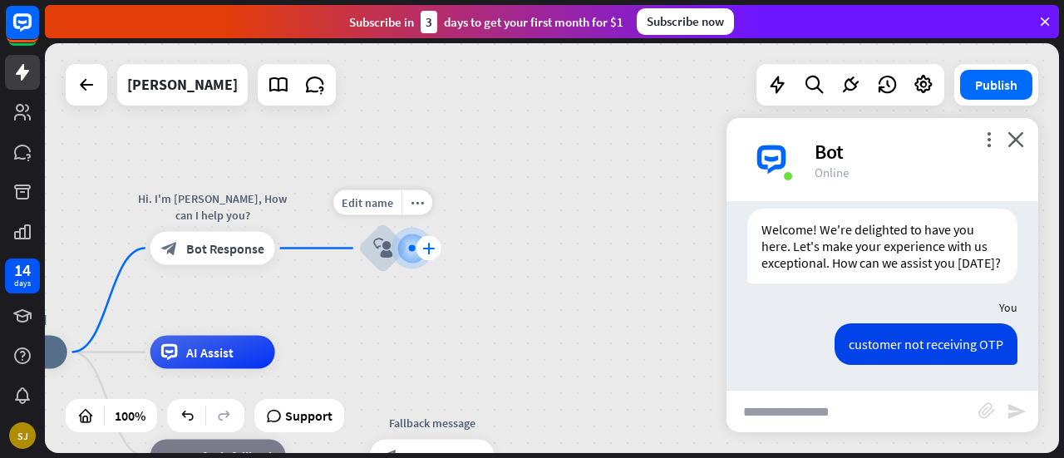
click at [431, 249] on icon "plus" at bounding box center [428, 249] width 12 height 12
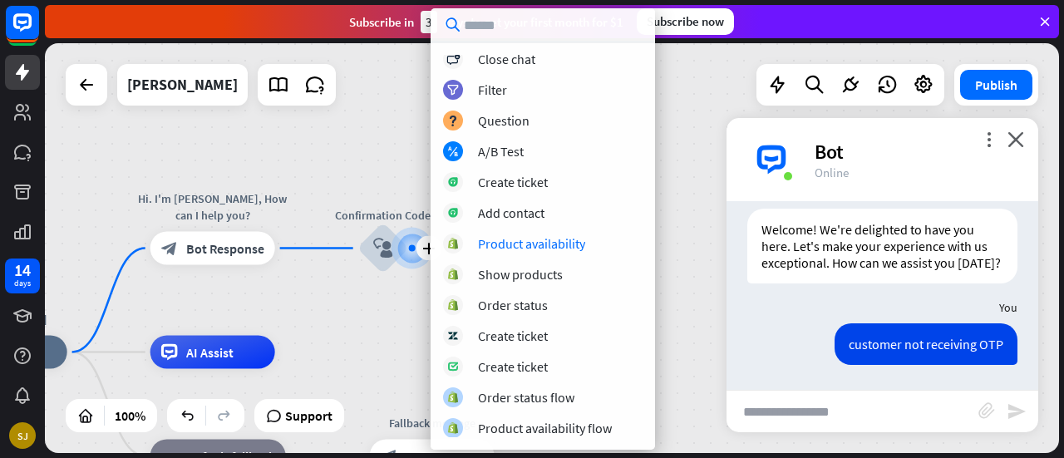
scroll to position [0, 0]
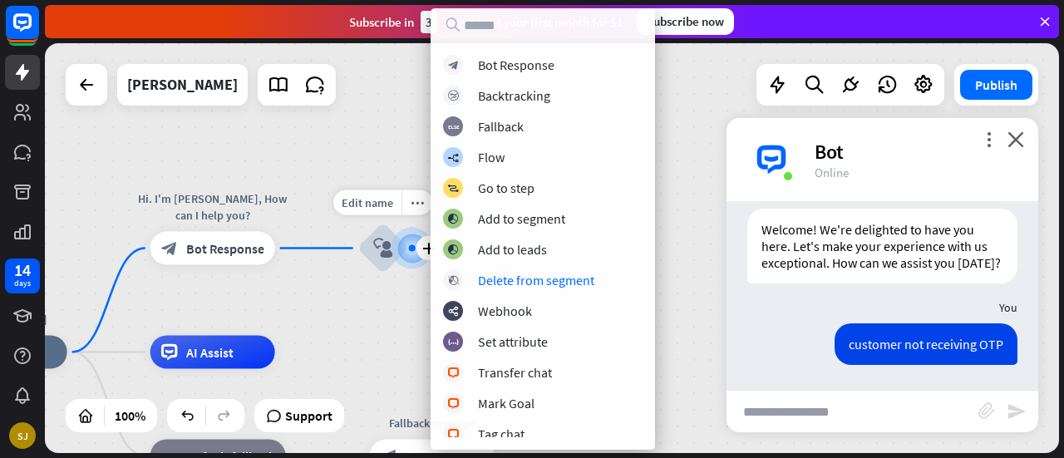
click at [367, 273] on div "Edit name more_horiz plus Confirmation Code block_user_input" at bounding box center [383, 249] width 50 height 50
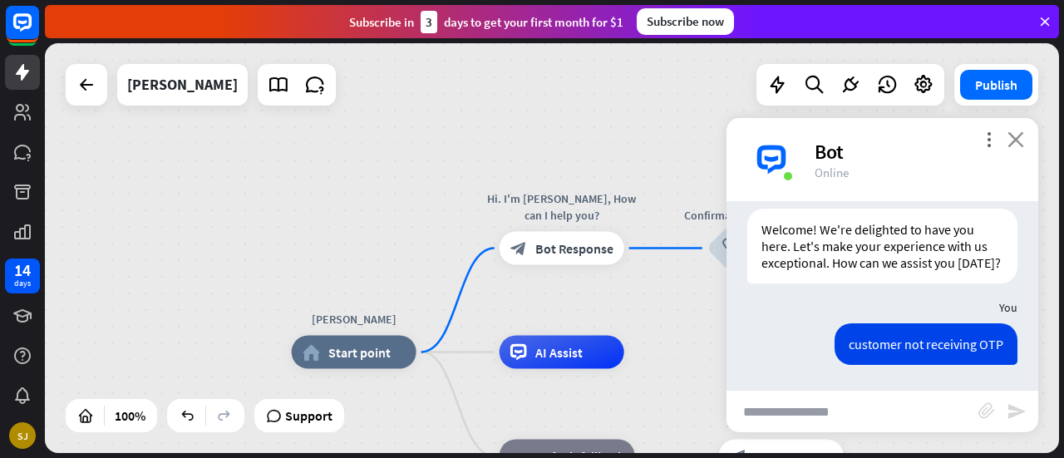
click at [1021, 131] on icon "close" at bounding box center [1015, 139] width 17 height 16
